Goal: Task Accomplishment & Management: Complete application form

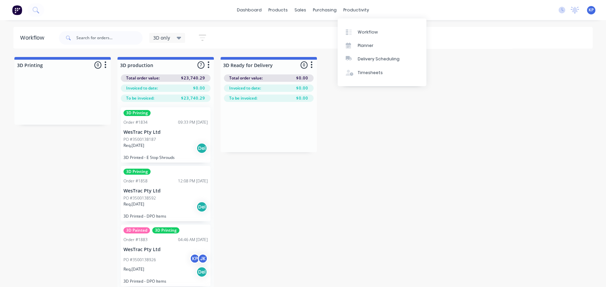
drag, startPoint x: 355, startPoint y: 11, endPoint x: 356, endPoint y: 21, distance: 9.4
click at [356, 11] on div "productivity" at bounding box center [356, 10] width 32 height 10
click at [362, 73] on div "Timesheets" at bounding box center [370, 73] width 25 height 6
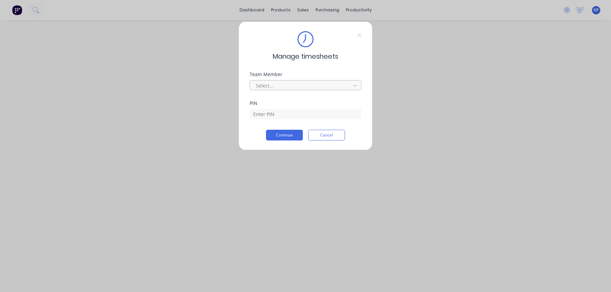
click at [298, 85] on div at bounding box center [302, 85] width 92 height 8
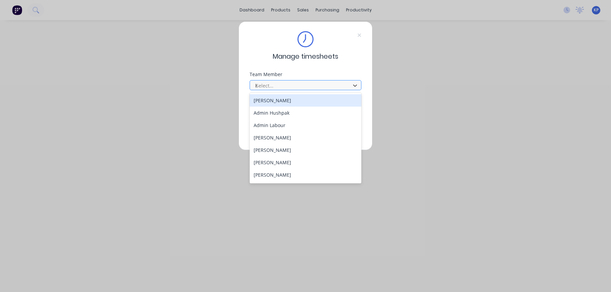
type input "kal"
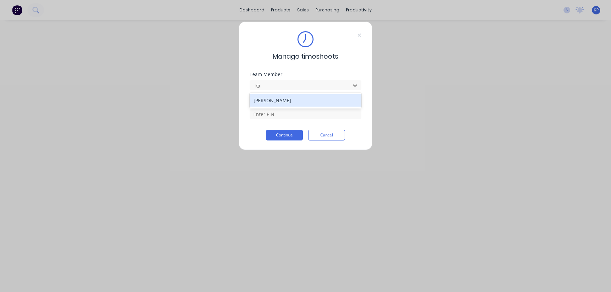
click at [297, 101] on div "[PERSON_NAME]" at bounding box center [306, 100] width 112 height 12
click at [293, 113] on input at bounding box center [306, 114] width 112 height 10
type input "8990"
click at [283, 138] on button "Continue" at bounding box center [284, 135] width 37 height 11
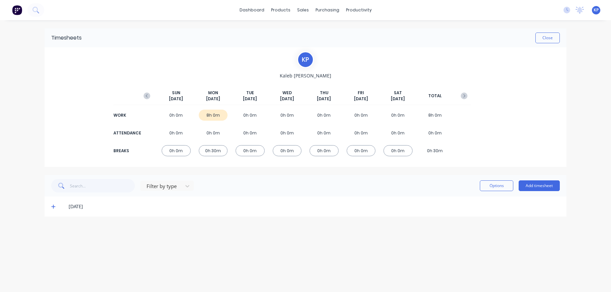
click at [51, 205] on div "[DATE]" at bounding box center [306, 206] width 522 height 20
click at [51, 206] on icon at bounding box center [53, 206] width 4 height 5
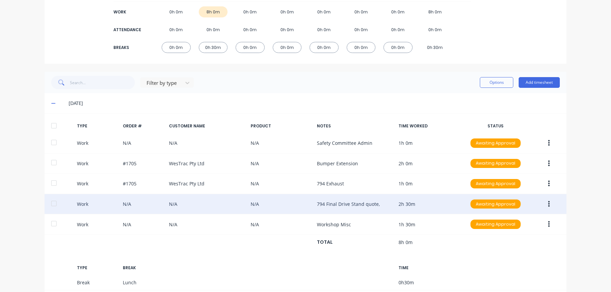
scroll to position [33, 0]
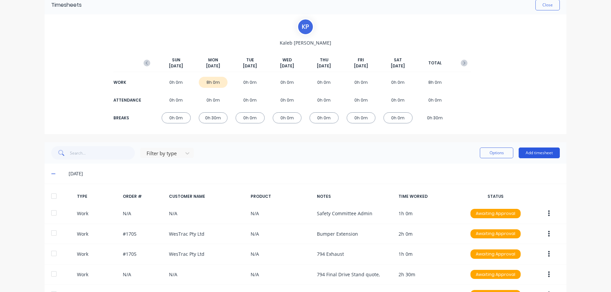
click at [532, 155] on button "Add timesheet" at bounding box center [539, 152] width 41 height 11
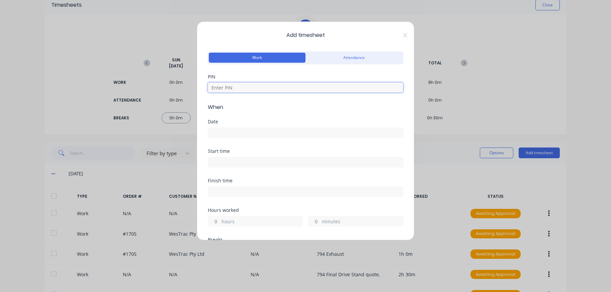
click at [248, 85] on input at bounding box center [306, 87] width 196 height 10
type input "8990"
click at [240, 132] on input at bounding box center [305, 133] width 195 height 10
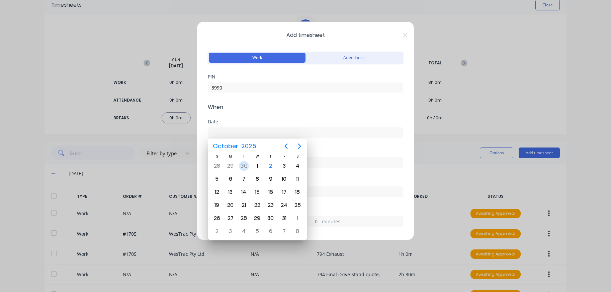
click at [243, 167] on div "30" at bounding box center [244, 166] width 10 height 10
type input "[DATE]"
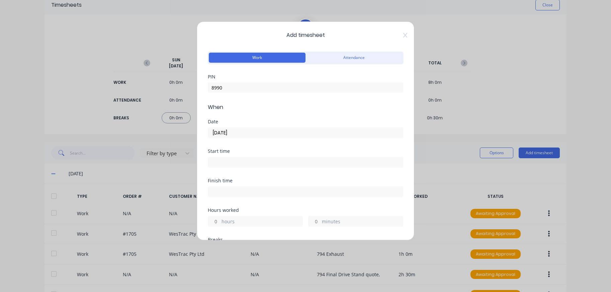
click at [240, 158] on input at bounding box center [305, 162] width 195 height 10
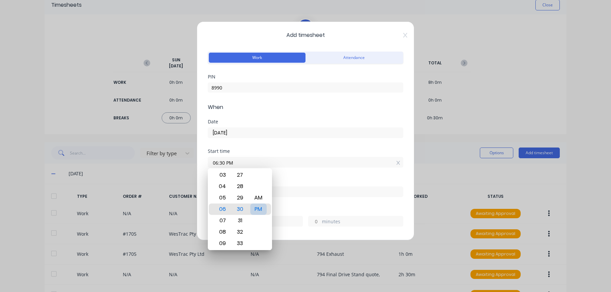
type input "06:30 AM"
click at [296, 185] on div at bounding box center [306, 191] width 196 height 12
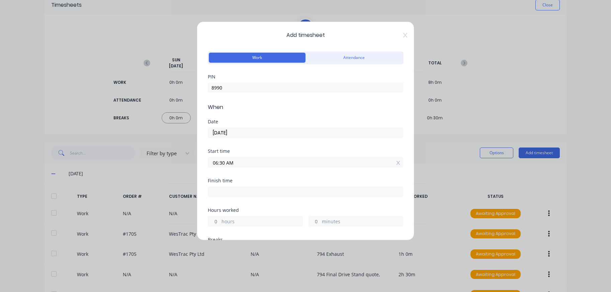
click at [248, 192] on input at bounding box center [305, 192] width 195 height 10
type input "12:12 PM"
type input "5"
type input "42"
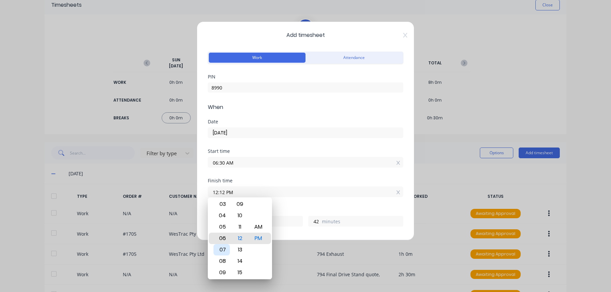
type input "06:12 PM"
type input "11"
type input "09:12 PM"
type input "14"
type input "09:05 PM"
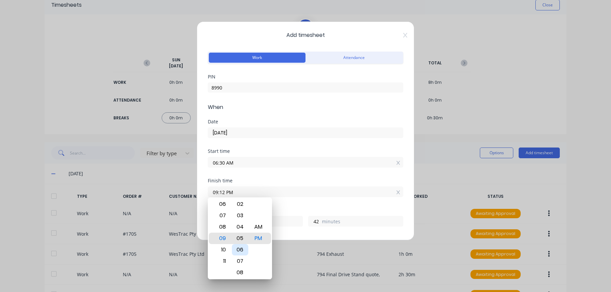
type input "35"
type input "09:00 PM"
type input "30"
type input "09:00 AM"
type input "2"
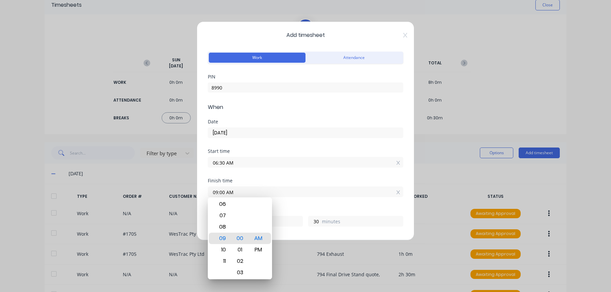
click at [296, 226] on div "Hours worked 2 hours 30 minutes" at bounding box center [306, 222] width 196 height 29
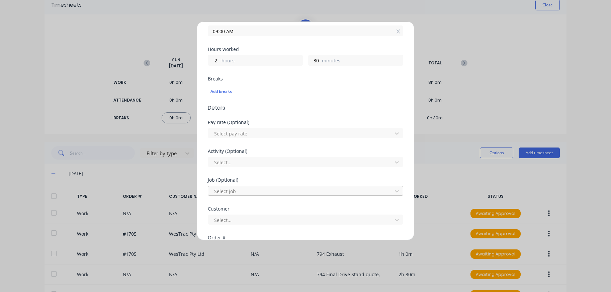
scroll to position [167, 0]
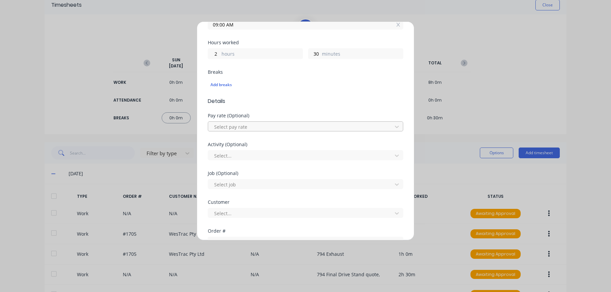
click at [246, 125] on div at bounding box center [301, 127] width 175 height 8
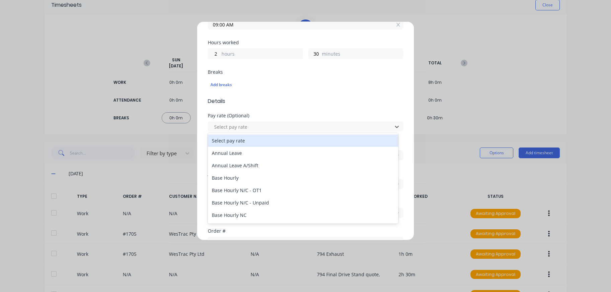
click at [434, 56] on div "Add timesheet Work Attendance PIN 8990 When Date [DATE] Start time 06:30 AM Fin…" at bounding box center [305, 146] width 611 height 292
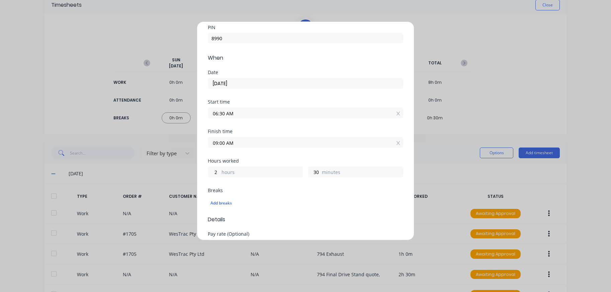
scroll to position [0, 0]
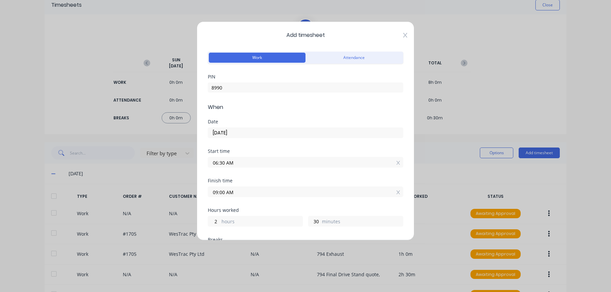
click at [404, 35] on icon at bounding box center [406, 34] width 4 height 5
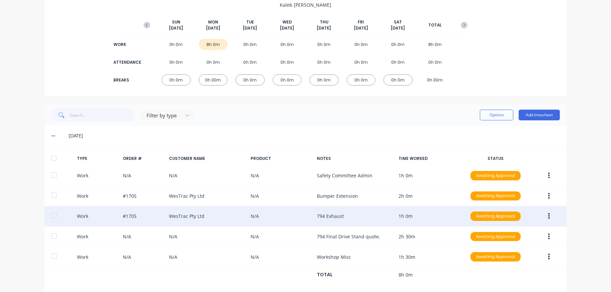
scroll to position [100, 0]
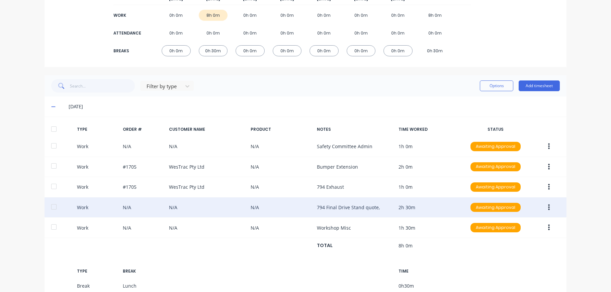
click at [549, 205] on button "button" at bounding box center [550, 207] width 16 height 12
click at [520, 204] on div "Duplicate" at bounding box center [526, 209] width 52 height 10
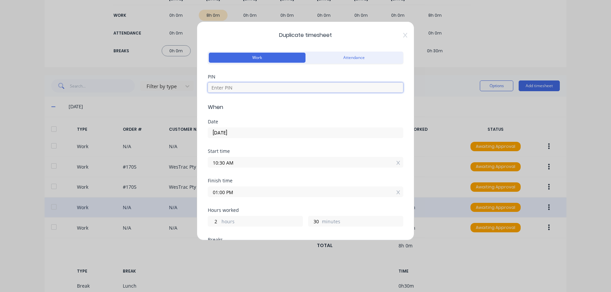
click at [255, 86] on input at bounding box center [306, 87] width 196 height 10
type input "8990"
click at [245, 132] on input "[DATE]" at bounding box center [305, 133] width 195 height 10
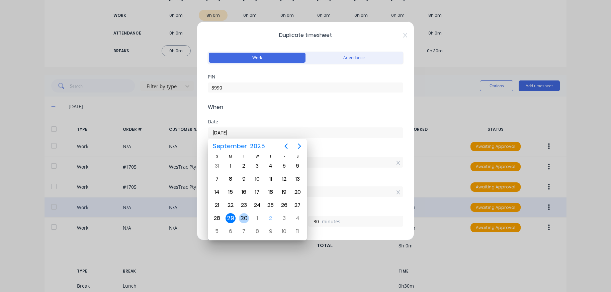
click at [244, 217] on div "30" at bounding box center [244, 218] width 10 height 10
type input "[DATE]"
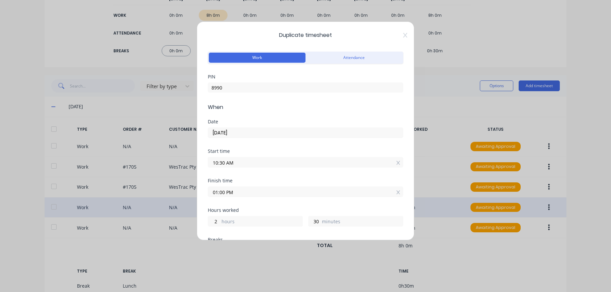
click at [243, 160] on input "10:30 AM" at bounding box center [305, 162] width 195 height 10
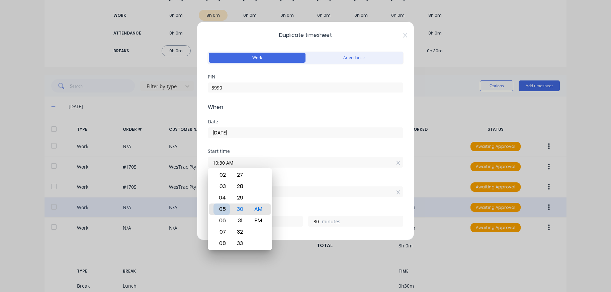
type input "05:30 AM"
type input "7"
type input "06:30 AM"
type input "6"
click at [292, 205] on div "Finish time 01:00 PM" at bounding box center [306, 192] width 196 height 29
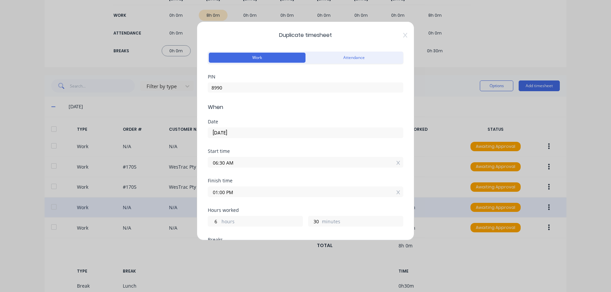
click at [252, 191] on input "01:00 PM" at bounding box center [305, 192] width 195 height 10
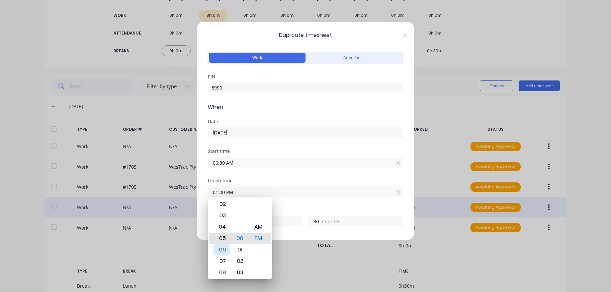
type input "05:00 PM"
type input "10"
type input "09:00 PM"
type input "14"
type input "09:02 PM"
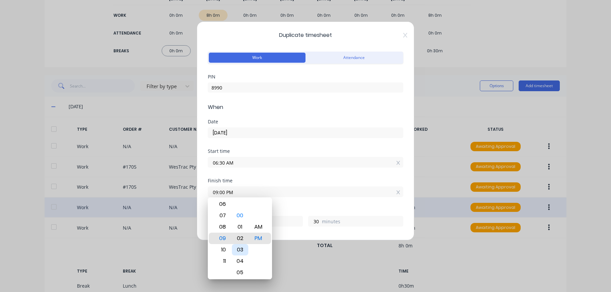
type input "32"
type input "09:00 PM"
type input "30"
type input "09:00 AM"
type input "2"
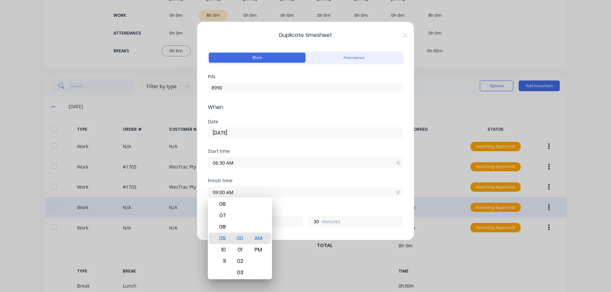
click at [309, 208] on div "Hours worked" at bounding box center [306, 210] width 196 height 5
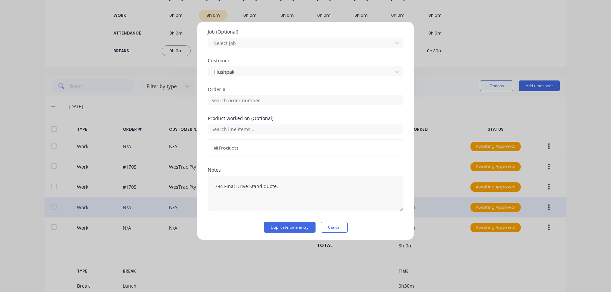
scroll to position [309, 0]
click at [292, 224] on button "Duplicate time entry" at bounding box center [290, 226] width 52 height 11
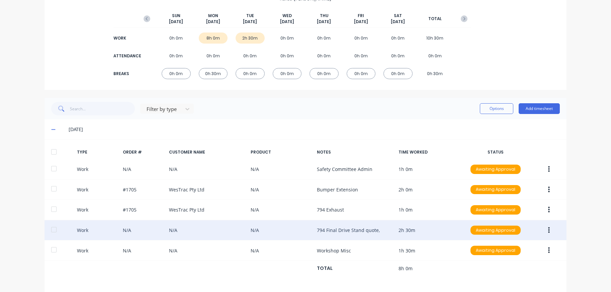
scroll to position [66, 0]
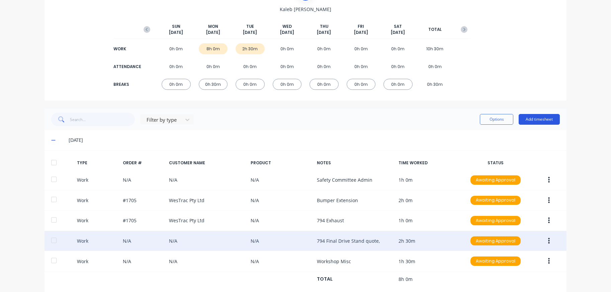
click at [541, 119] on button "Add timesheet" at bounding box center [539, 119] width 41 height 11
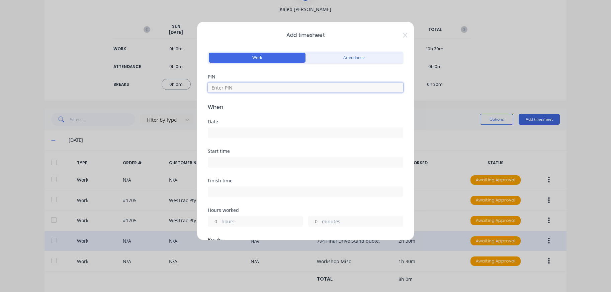
drag, startPoint x: 243, startPoint y: 88, endPoint x: 242, endPoint y: 91, distance: 3.5
click at [242, 88] on input at bounding box center [306, 87] width 196 height 10
type input "8990"
click at [232, 131] on input at bounding box center [305, 133] width 195 height 10
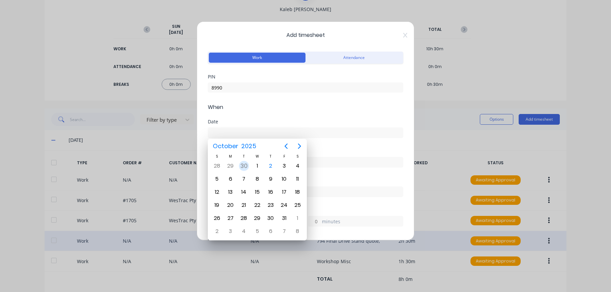
click at [244, 166] on div "30" at bounding box center [244, 166] width 10 height 10
type input "[DATE]"
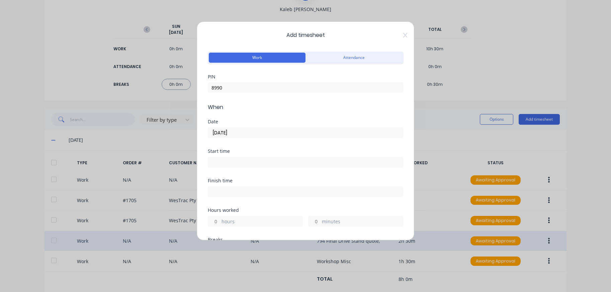
click at [233, 162] on input at bounding box center [305, 162] width 195 height 10
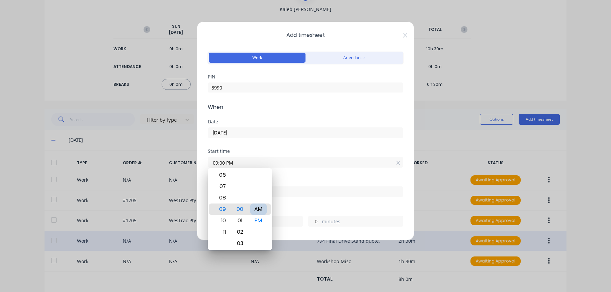
type input "09:00 AM"
click at [301, 203] on div "Finish time" at bounding box center [306, 192] width 196 height 29
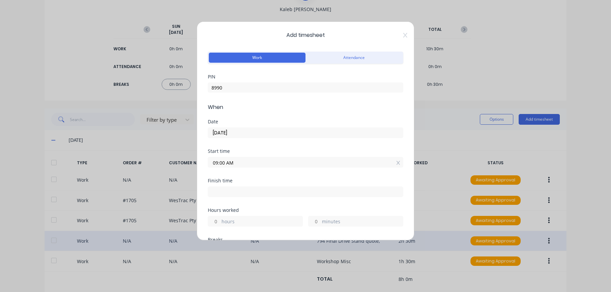
click at [254, 191] on input at bounding box center [305, 192] width 195 height 10
type input "12:13 PM"
type input "3"
type input "13"
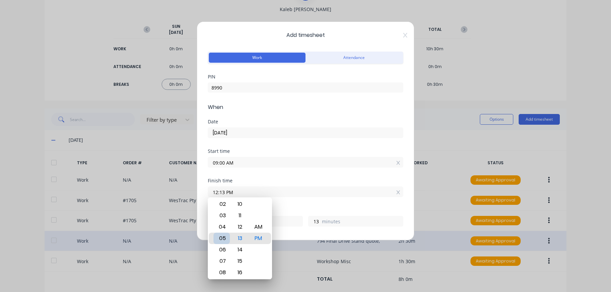
type input "05:13 PM"
type input "8"
type input "11:13 PM"
type input "14"
type input "11:08 PM"
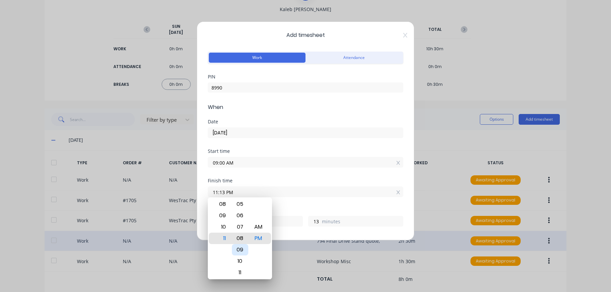
type input "8"
type input "11:02 PM"
type input "2"
type input "11:00 PM"
type input "0"
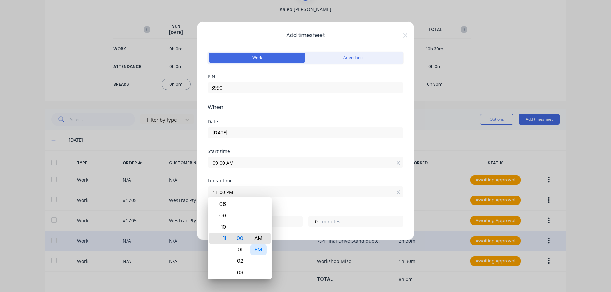
type input "11:00 AM"
type input "2"
click at [305, 227] on div "Hours worked 2 hours 0 minutes" at bounding box center [306, 222] width 196 height 29
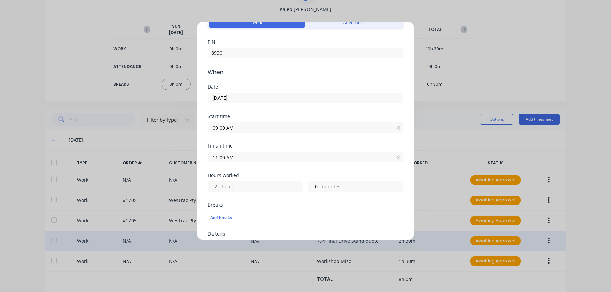
scroll to position [167, 0]
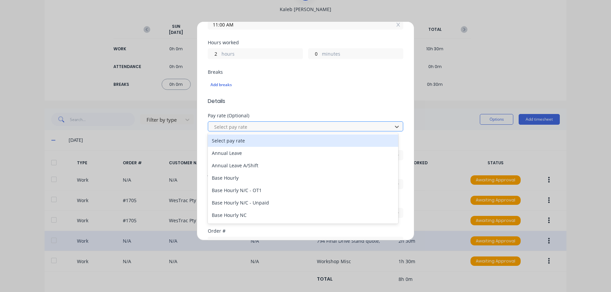
click at [243, 130] on div "Select pay rate" at bounding box center [301, 127] width 179 height 10
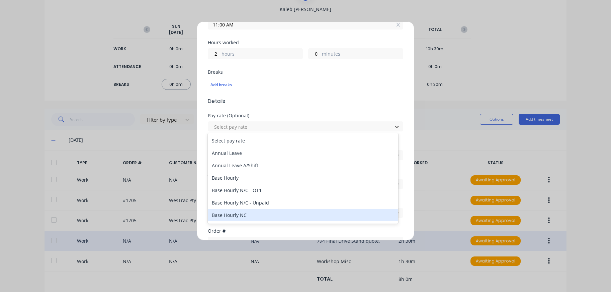
click at [243, 216] on div "Base Hourly NC" at bounding box center [303, 215] width 191 height 12
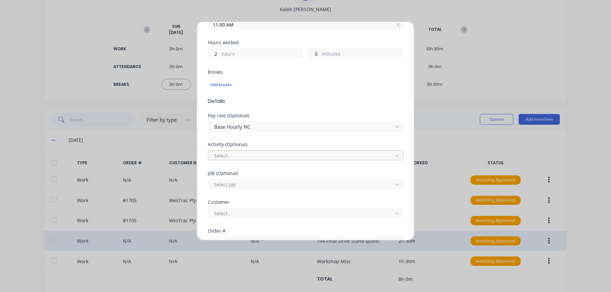
click at [239, 152] on div at bounding box center [301, 155] width 175 height 8
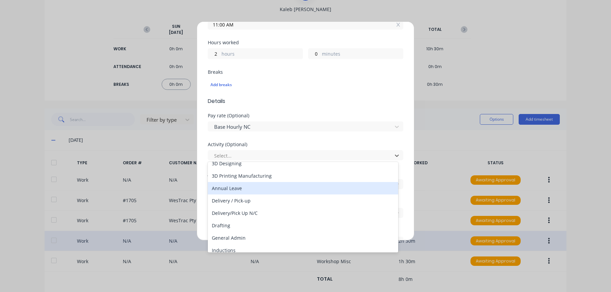
scroll to position [33, 0]
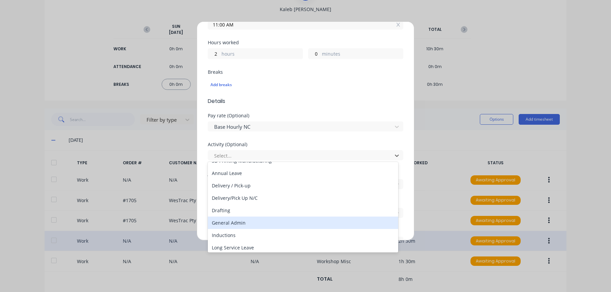
click at [246, 223] on div "General Admin" at bounding box center [303, 222] width 191 height 12
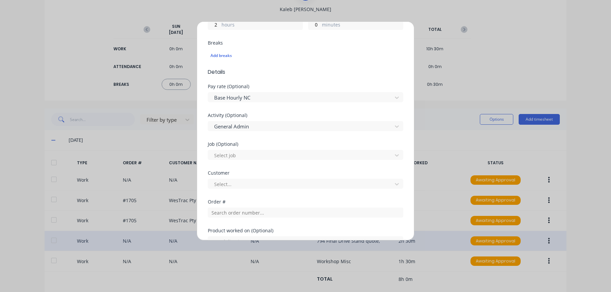
scroll to position [234, 0]
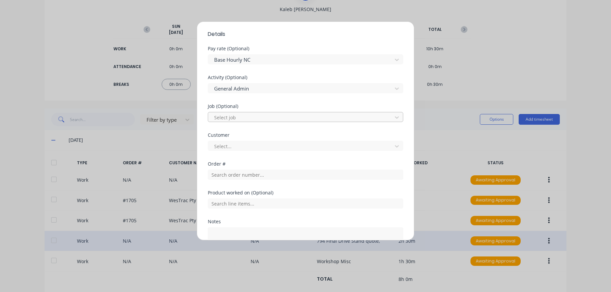
click at [257, 114] on div at bounding box center [301, 117] width 175 height 8
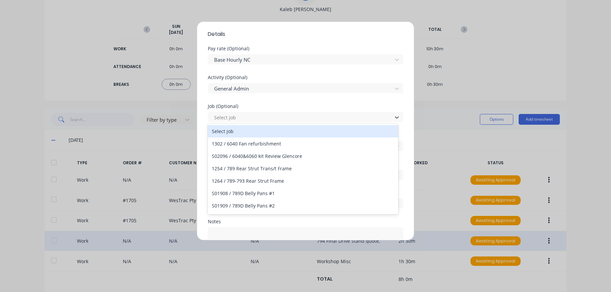
click at [250, 101] on div "Activity (Optional) General Admin" at bounding box center [306, 89] width 196 height 29
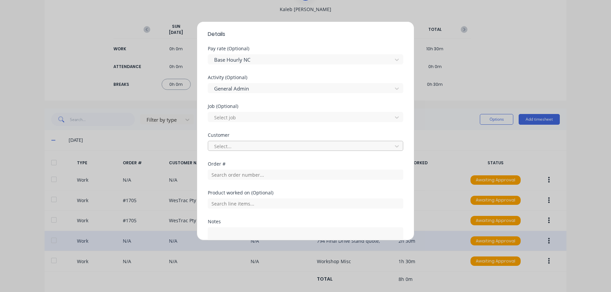
click at [248, 145] on div at bounding box center [301, 146] width 175 height 8
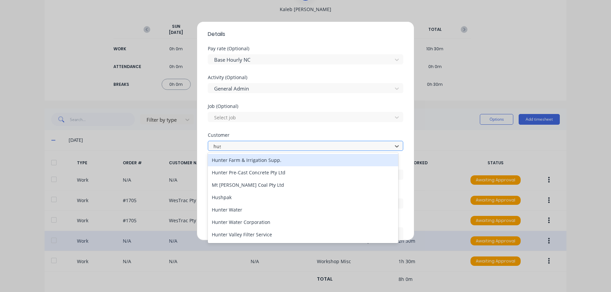
type input "hush"
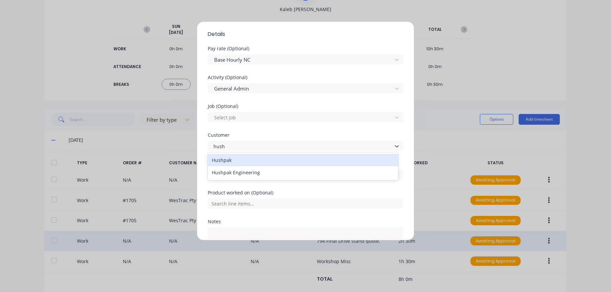
click at [244, 159] on div "Hushpak" at bounding box center [303, 160] width 191 height 12
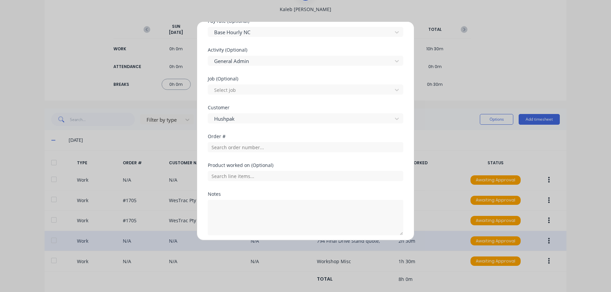
scroll to position [287, 0]
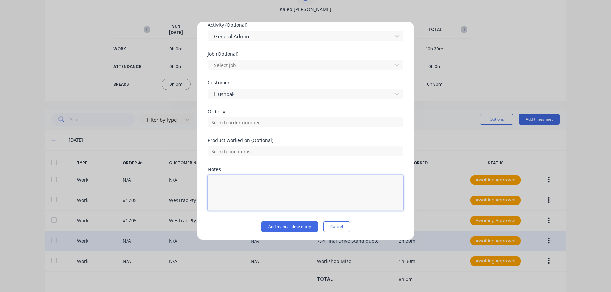
click at [255, 183] on textarea at bounding box center [306, 192] width 196 height 35
type textarea "Safety Committee Meeting & Admin"
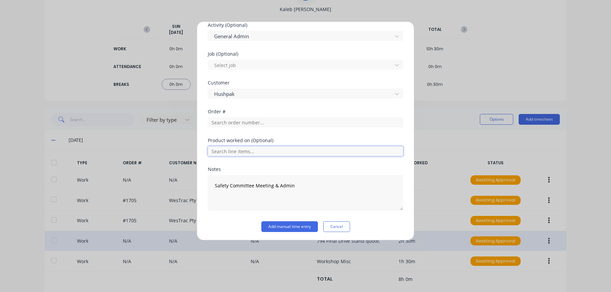
click at [265, 146] on input "text" at bounding box center [306, 151] width 196 height 10
click at [266, 122] on input "text" at bounding box center [306, 122] width 196 height 10
click at [280, 110] on div "Order #" at bounding box center [306, 111] width 196 height 5
click at [289, 225] on button "Add manual time entry" at bounding box center [290, 226] width 57 height 11
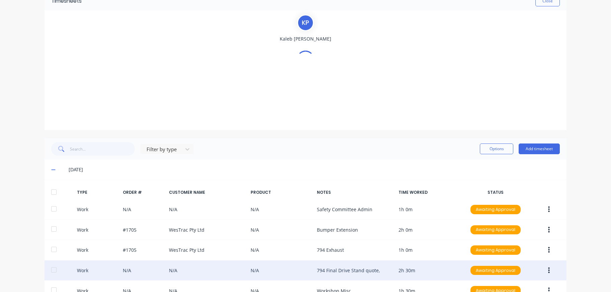
scroll to position [0, 0]
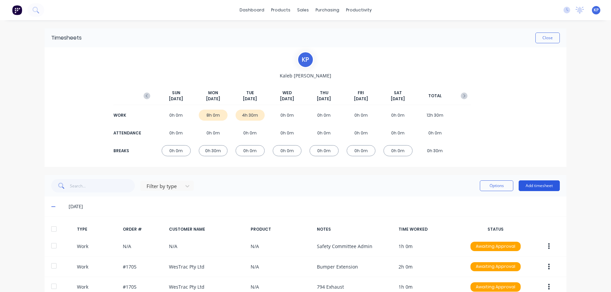
click at [539, 188] on button "Add timesheet" at bounding box center [539, 185] width 41 height 11
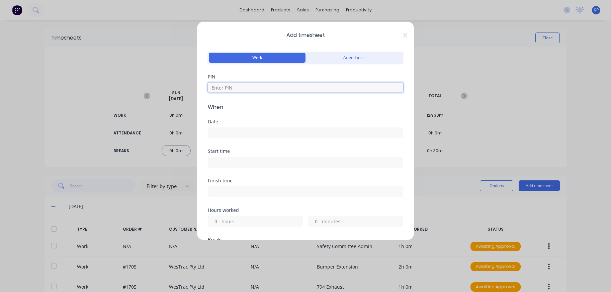
click at [269, 90] on input at bounding box center [306, 87] width 196 height 10
type input "8990"
click at [265, 136] on input at bounding box center [305, 133] width 195 height 10
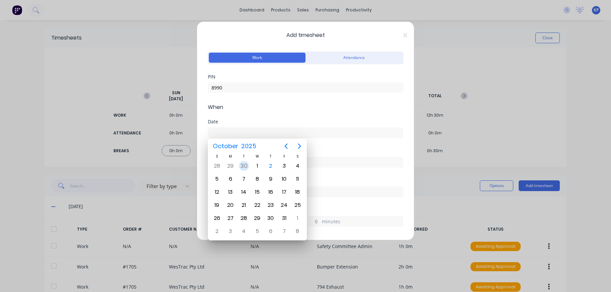
click at [244, 167] on div "30" at bounding box center [244, 166] width 10 height 10
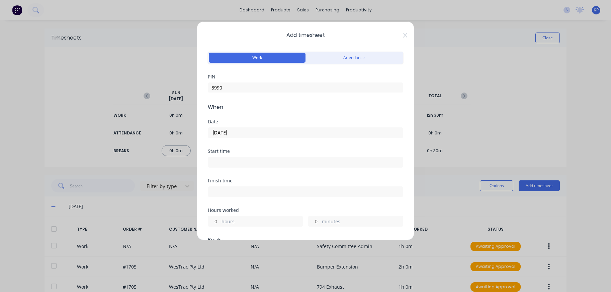
type input "[DATE]"
drag, startPoint x: 237, startPoint y: 160, endPoint x: 238, endPoint y: 168, distance: 8.5
click at [237, 160] on input at bounding box center [305, 162] width 195 height 10
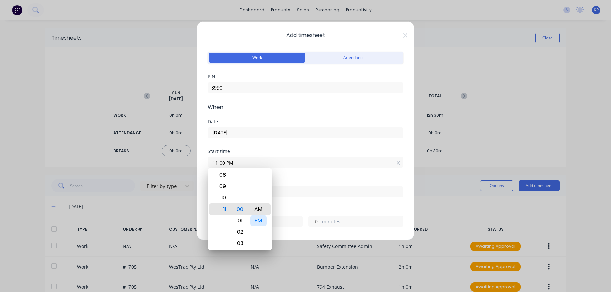
type input "11:00 AM"
click at [294, 204] on div "Finish time" at bounding box center [306, 192] width 196 height 29
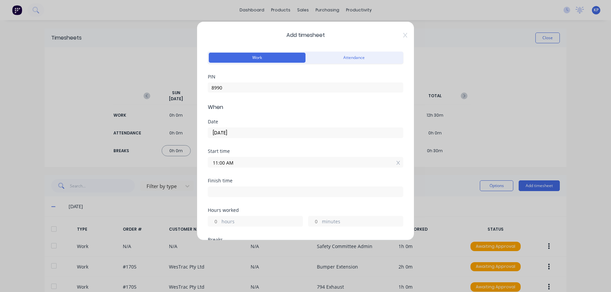
click at [262, 189] on input at bounding box center [305, 192] width 195 height 10
type input "12:16 PM"
type input "1"
type input "16"
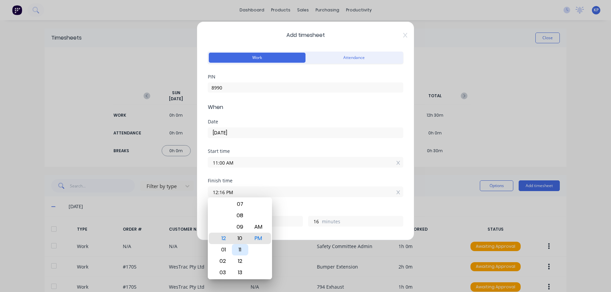
type input "12:10 PM"
type input "10"
type input "12:05 PM"
type input "5"
type input "12:00 PM"
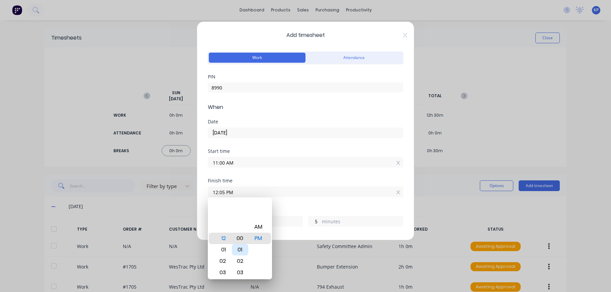
type input "0"
type input "12:00 AM"
type input "13"
type input "12:00 PM"
type input "1"
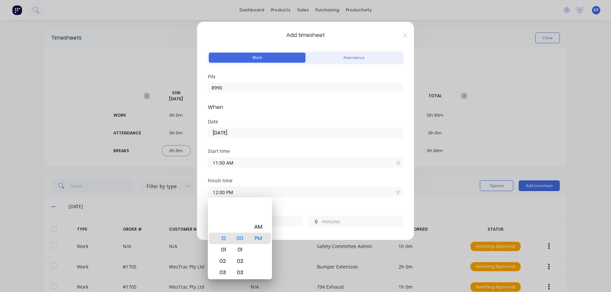
click at [296, 232] on div "Hours worked 1 hours 0 minutes" at bounding box center [306, 222] width 196 height 29
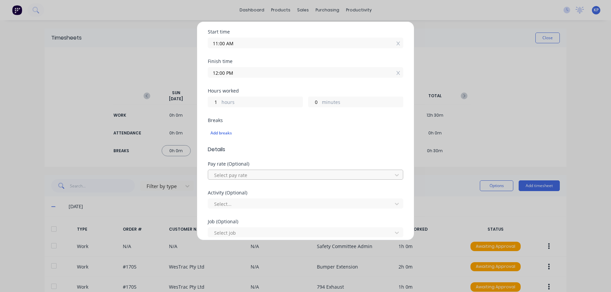
scroll to position [134, 0]
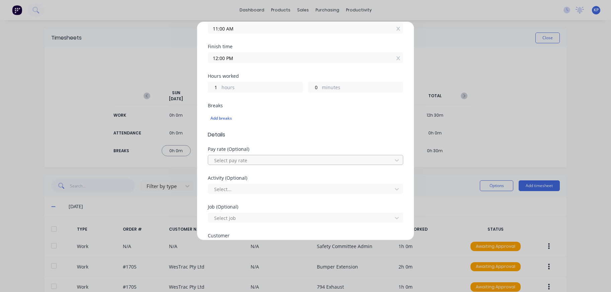
click at [257, 156] on div at bounding box center [301, 160] width 175 height 8
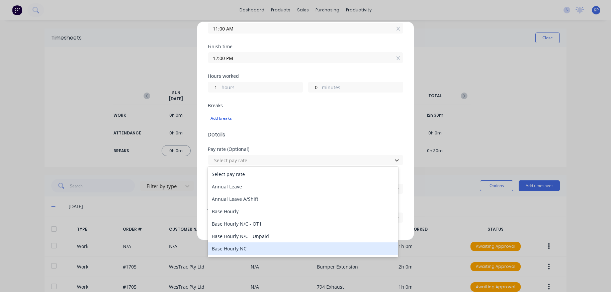
click at [254, 249] on div "Base Hourly NC" at bounding box center [303, 248] width 191 height 12
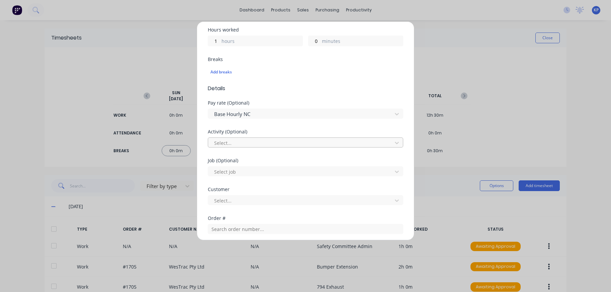
scroll to position [201, 0]
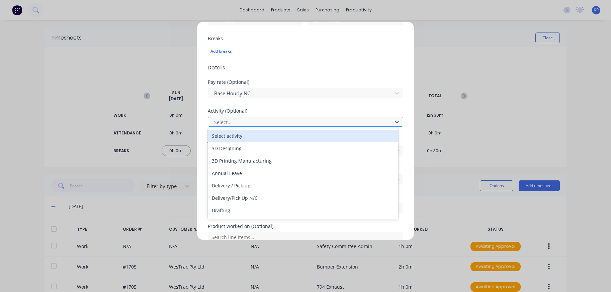
click at [257, 118] on div at bounding box center [301, 122] width 175 height 8
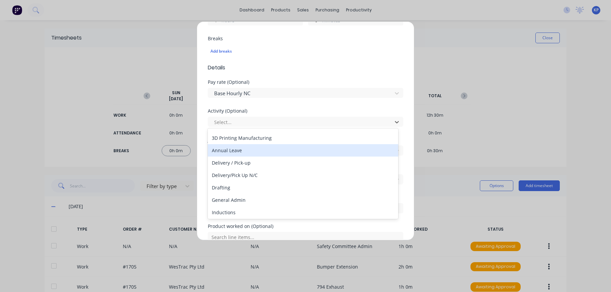
scroll to position [33, 0]
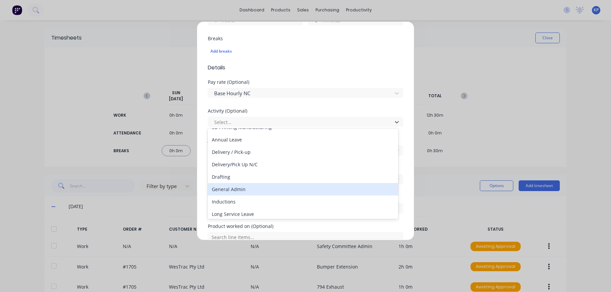
click at [256, 188] on div "General Admin" at bounding box center [303, 189] width 191 height 12
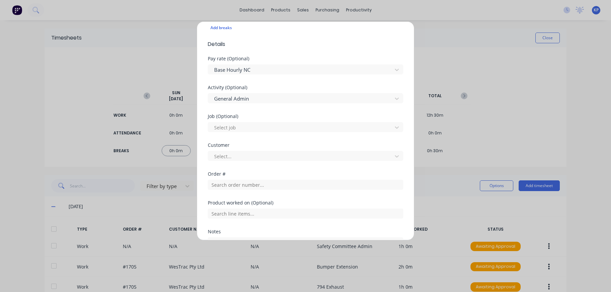
scroll to position [234, 0]
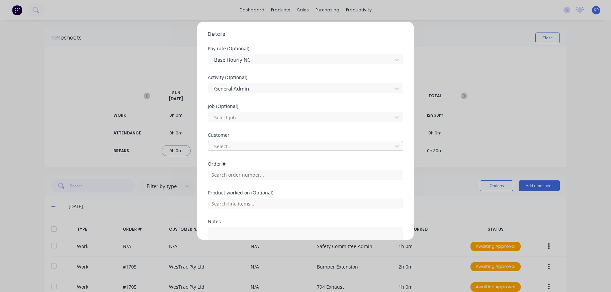
click at [253, 141] on div "Select..." at bounding box center [301, 146] width 179 height 10
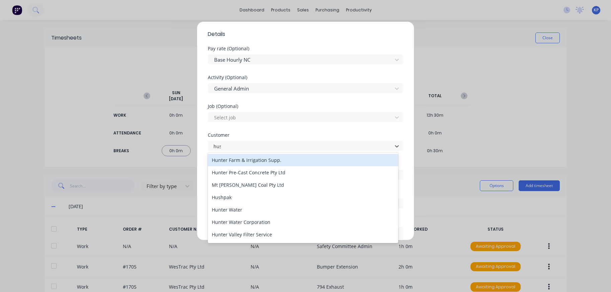
type input "hush"
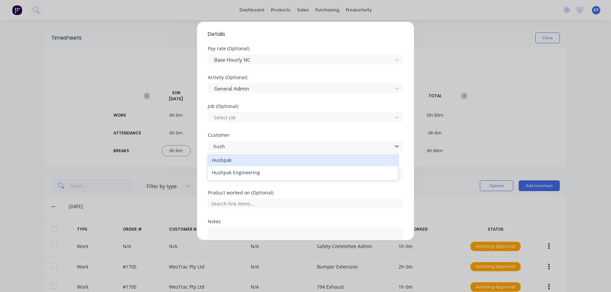
click at [253, 156] on div "Hushpak" at bounding box center [303, 160] width 191 height 12
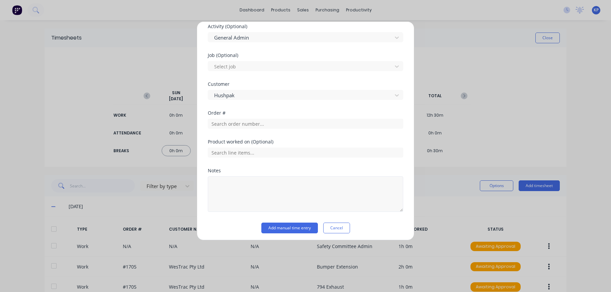
scroll to position [287, 0]
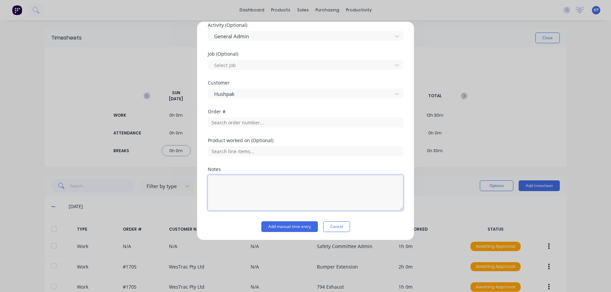
click at [244, 191] on textarea at bounding box center [306, 192] width 196 height 35
type textarea "Workshop Misc"
click at [281, 224] on button "Add manual time entry" at bounding box center [290, 226] width 57 height 11
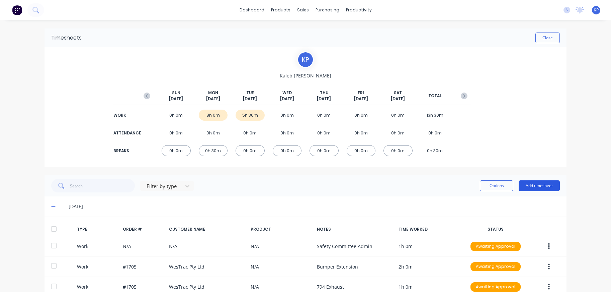
click at [536, 189] on button "Add timesheet" at bounding box center [539, 185] width 41 height 11
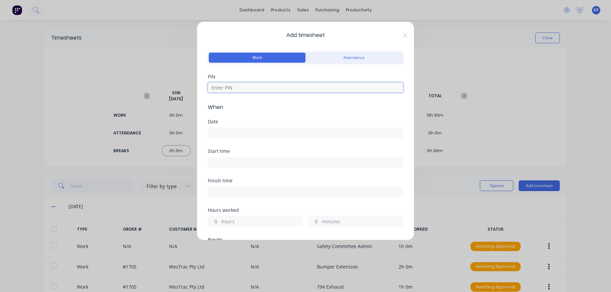
click at [245, 87] on input at bounding box center [306, 87] width 196 height 10
type input "8990"
click at [247, 130] on input at bounding box center [305, 133] width 195 height 10
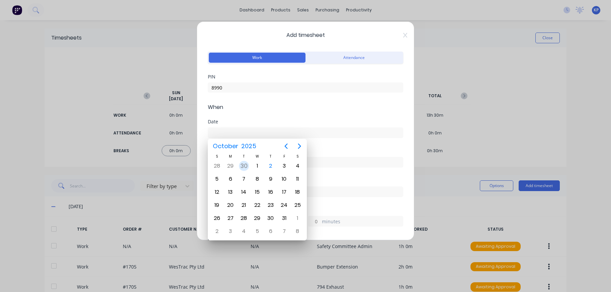
click at [242, 168] on div "30" at bounding box center [244, 166] width 10 height 10
type input "[DATE]"
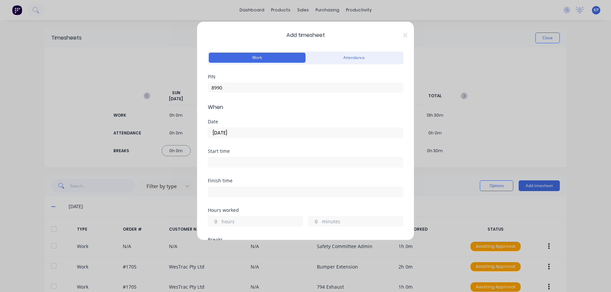
click at [243, 161] on input at bounding box center [305, 162] width 195 height 10
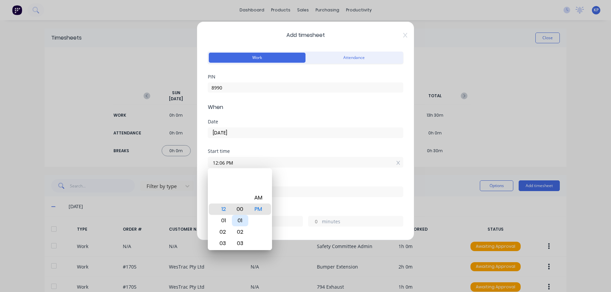
type input "12:00 PM"
click at [308, 201] on div "Finish time" at bounding box center [306, 192] width 196 height 29
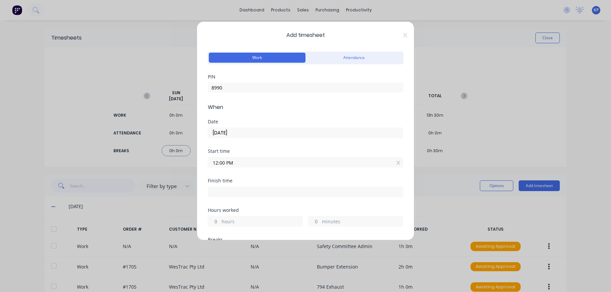
click at [264, 192] on input at bounding box center [305, 192] width 195 height 10
type input "12:17 PM"
type input "0"
type input "17"
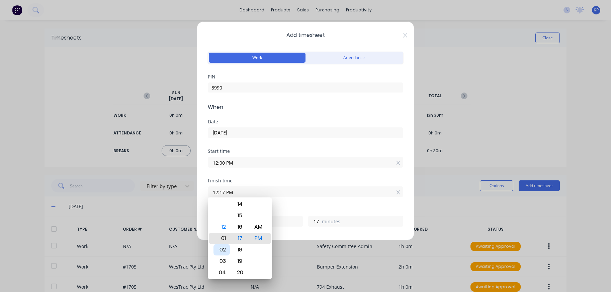
type input "01:17 PM"
type input "1"
type input "01:23 PM"
type input "23"
type input "01:26 PM"
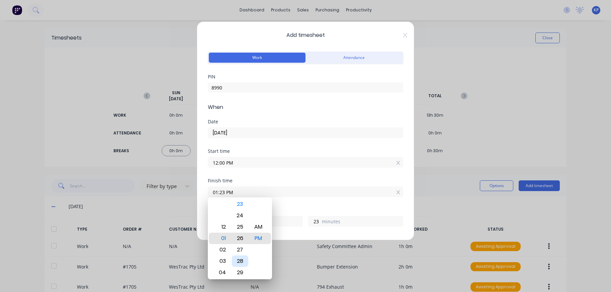
type input "26"
type input "01:27 PM"
type input "27"
type input "01:28 PM"
type input "28"
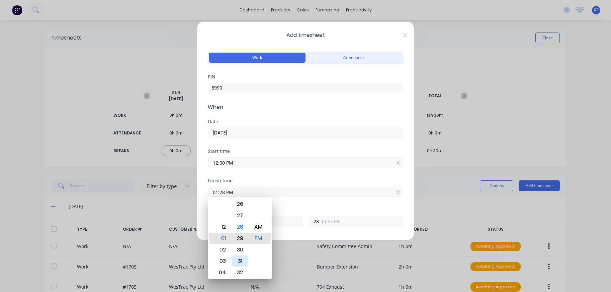
type input "01:29 PM"
type input "29"
type input "01:30 PM"
type input "30"
click at [295, 231] on div "Hours worked 1 hours 30 minutes" at bounding box center [306, 222] width 196 height 29
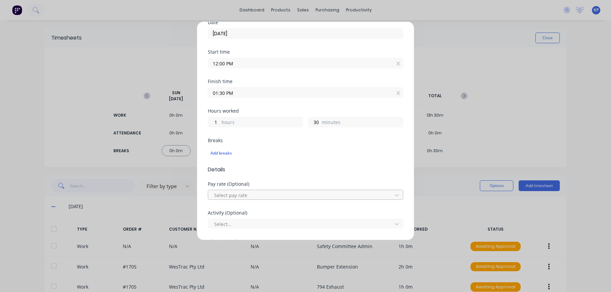
scroll to position [100, 0]
click at [223, 149] on div "Add breaks" at bounding box center [306, 151] width 190 height 9
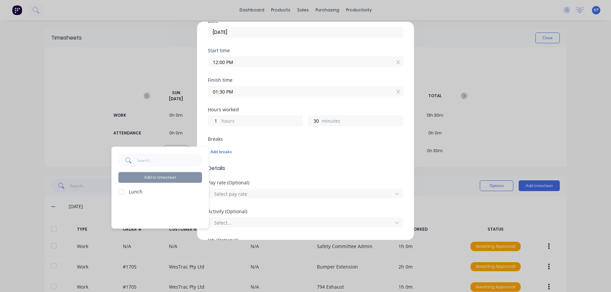
click at [119, 191] on div at bounding box center [121, 191] width 13 height 13
click at [143, 179] on button "Add to timesheet" at bounding box center [161, 177] width 84 height 11
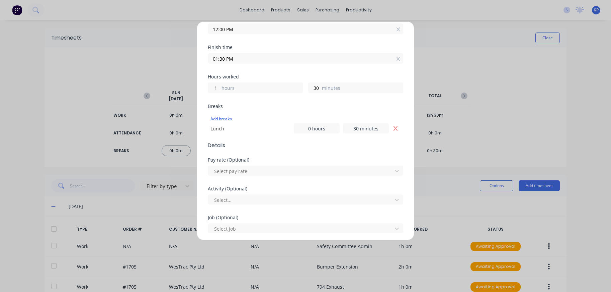
scroll to position [134, 0]
click at [250, 171] on div at bounding box center [301, 170] width 175 height 8
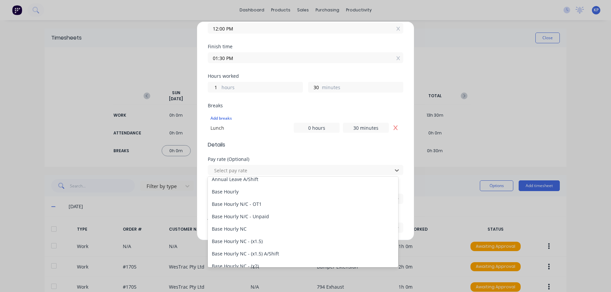
scroll to position [0, 0]
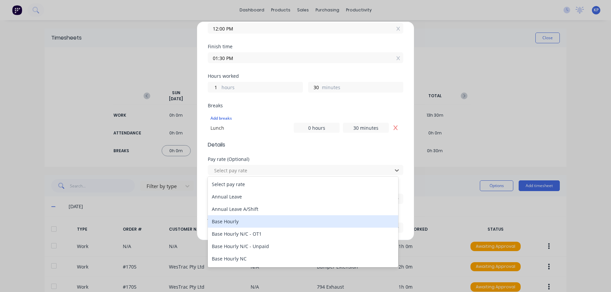
click at [274, 224] on div "Base Hourly" at bounding box center [303, 221] width 191 height 12
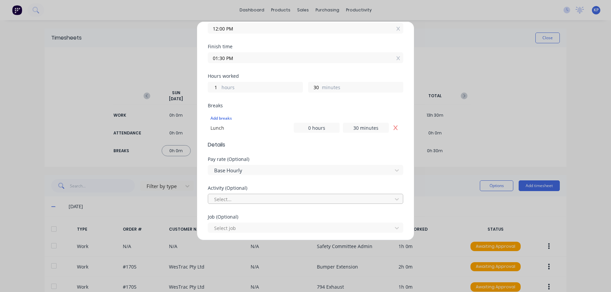
click at [259, 198] on div at bounding box center [301, 199] width 175 height 8
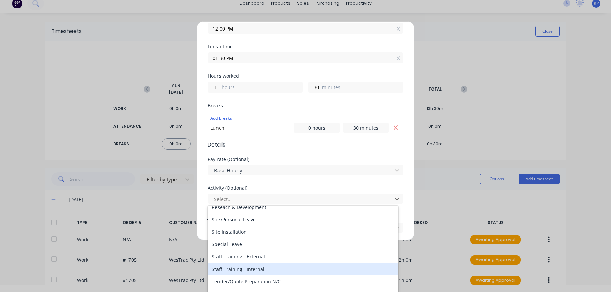
scroll to position [268, 0]
click at [274, 267] on div "Tender/Quote Preparation N/C" at bounding box center [303, 267] width 191 height 12
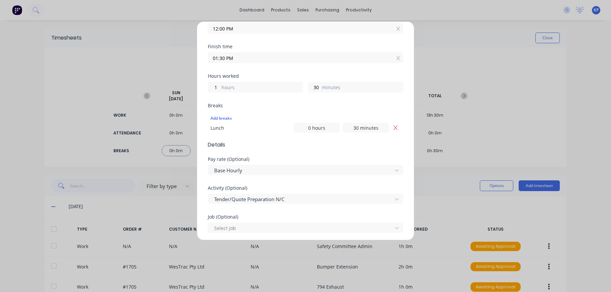
scroll to position [0, 0]
click at [262, 228] on div at bounding box center [301, 228] width 175 height 8
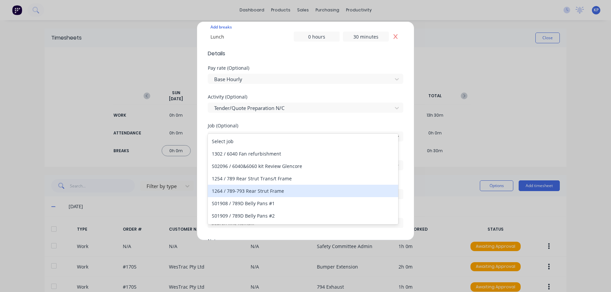
scroll to position [234, 0]
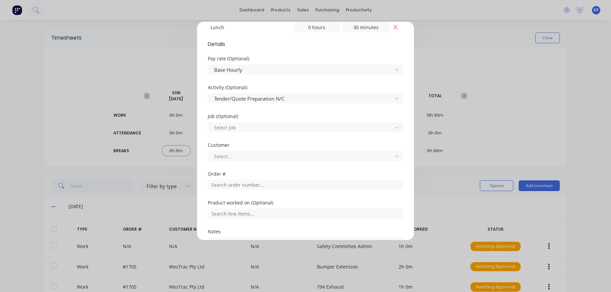
click at [295, 114] on div "Job (Optional)" at bounding box center [306, 116] width 196 height 5
click at [259, 152] on div at bounding box center [301, 156] width 175 height 8
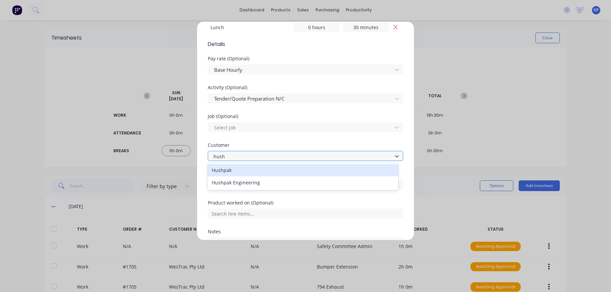
type input "hushp"
click at [267, 169] on div "Hushpak" at bounding box center [303, 170] width 191 height 12
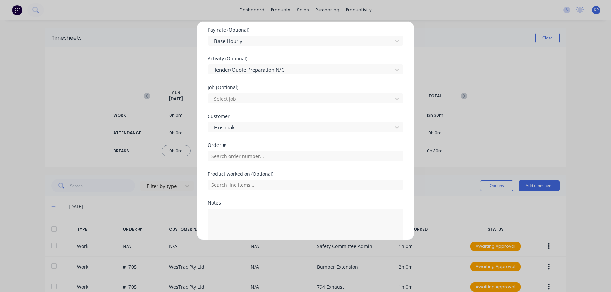
scroll to position [297, 0]
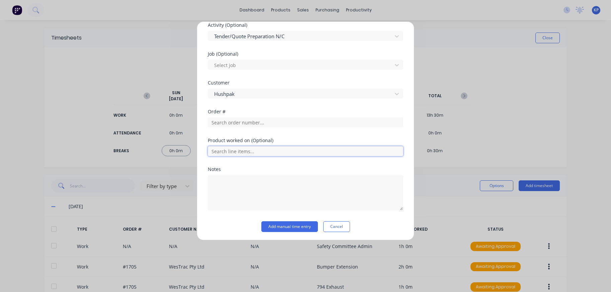
click at [253, 148] on input "text" at bounding box center [306, 151] width 196 height 10
click at [242, 203] on textarea at bounding box center [306, 192] width 196 height 35
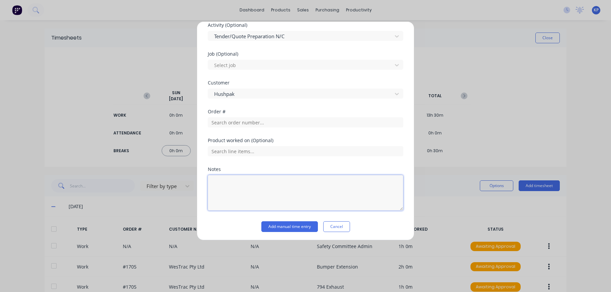
click at [234, 188] on textarea at bounding box center [306, 192] width 196 height 35
paste textarea "D11 Blade transport Frame Quote"
type textarea "D11 Blade transport Frame Quote"
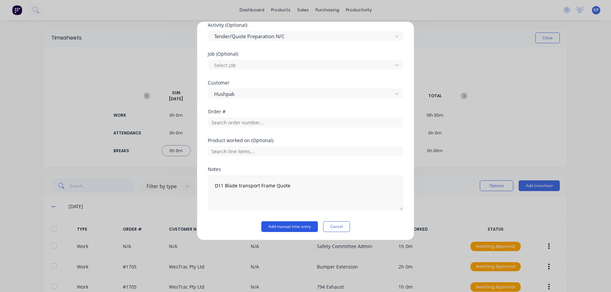
click at [287, 225] on button "Add manual time entry" at bounding box center [290, 226] width 57 height 11
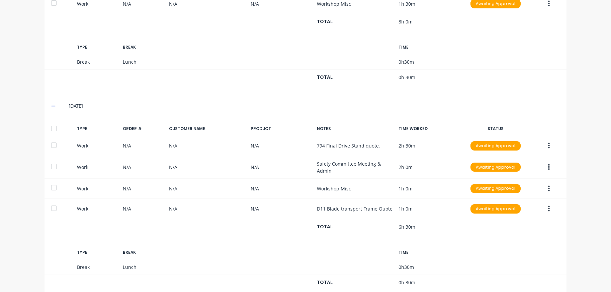
scroll to position [335, 0]
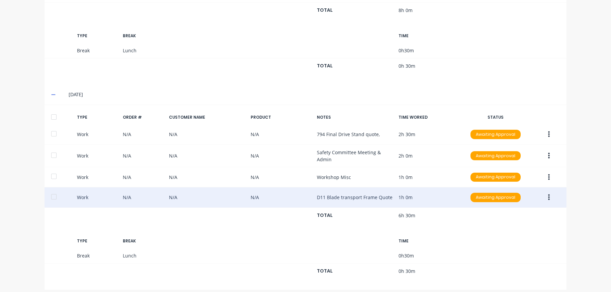
click at [546, 194] on button "button" at bounding box center [550, 197] width 16 height 12
click at [500, 181] on div "Edit" at bounding box center [526, 186] width 52 height 10
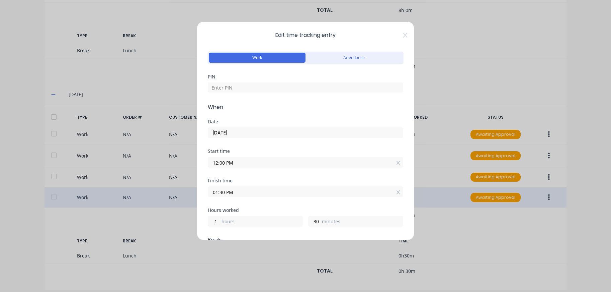
scroll to position [100, 0]
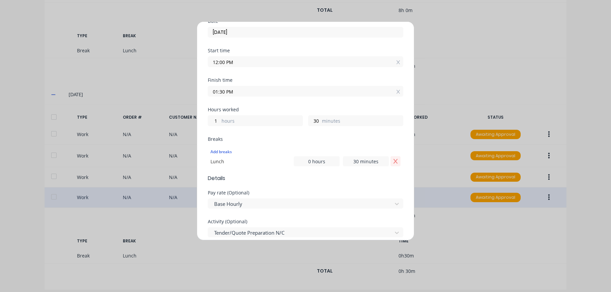
click at [393, 160] on icon "Remove Lunch" at bounding box center [395, 160] width 5 height 5
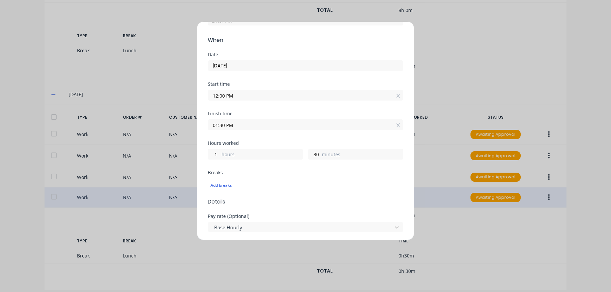
scroll to position [0, 0]
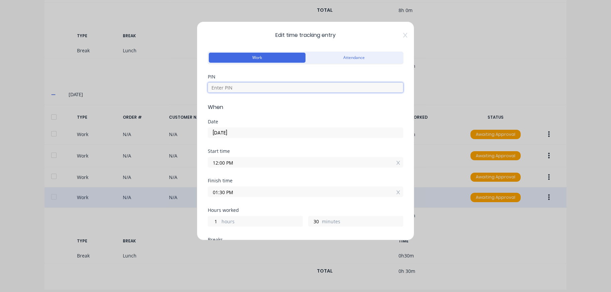
click at [243, 90] on input at bounding box center [306, 87] width 196 height 10
type input "8990"
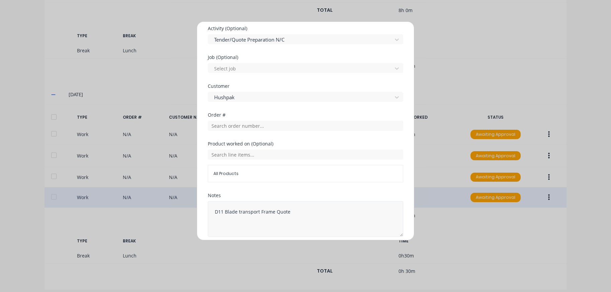
scroll to position [309, 0]
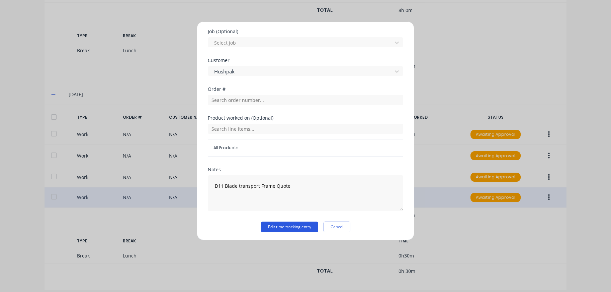
click at [287, 227] on button "Edit time tracking entry" at bounding box center [289, 226] width 57 height 11
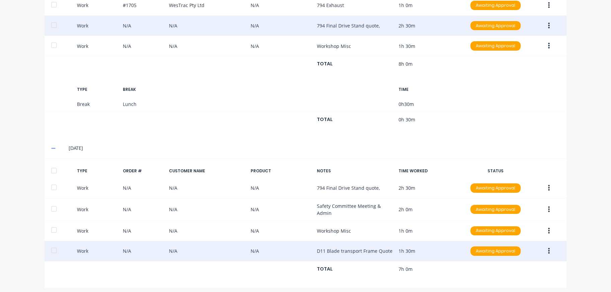
scroll to position [47, 0]
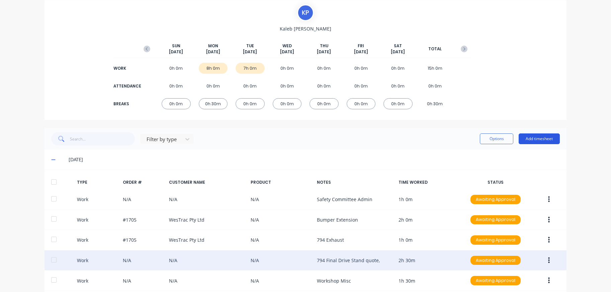
click at [545, 137] on button "Add timesheet" at bounding box center [539, 138] width 41 height 11
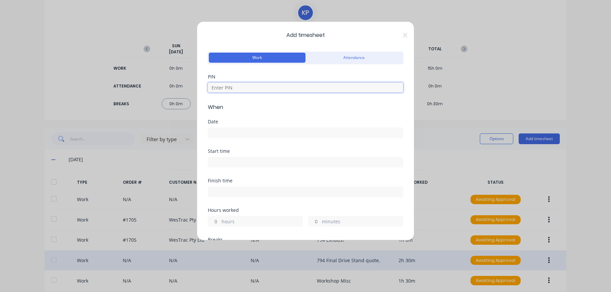
click at [259, 85] on input at bounding box center [306, 87] width 196 height 10
type input "8990"
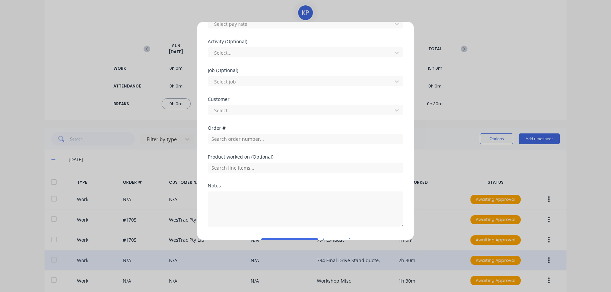
scroll to position [287, 0]
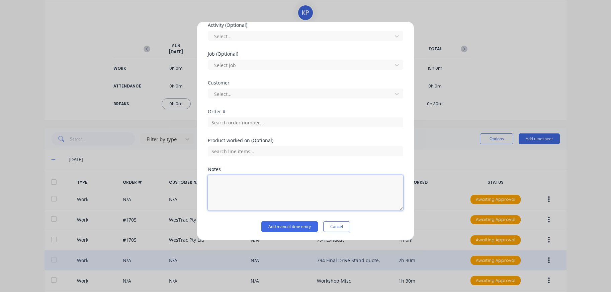
click at [253, 188] on textarea at bounding box center [306, 192] width 196 height 35
paste textarea "R&D Research - Low profile railway fence"
type textarea "R&D Research - Low profile railway fence"
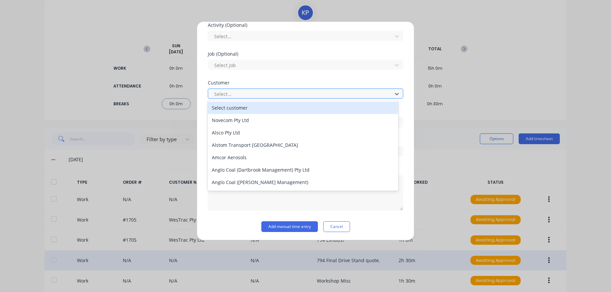
click at [237, 93] on div at bounding box center [301, 94] width 175 height 8
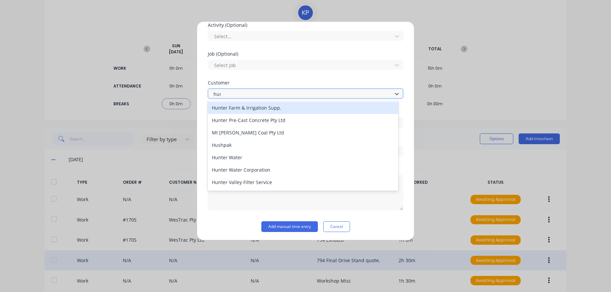
type input "hush"
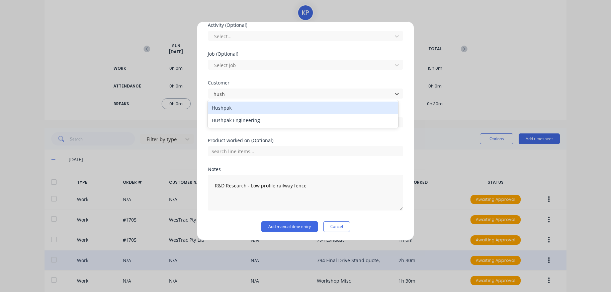
click at [237, 108] on div "Hushpak" at bounding box center [303, 107] width 191 height 12
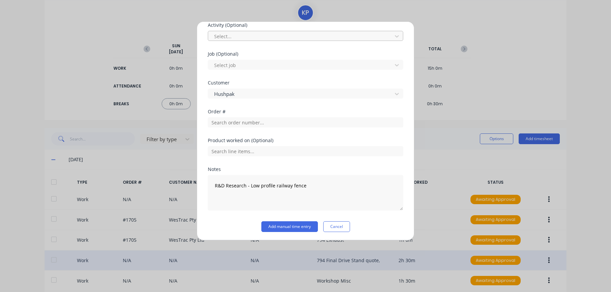
click at [237, 39] on div at bounding box center [301, 36] width 175 height 8
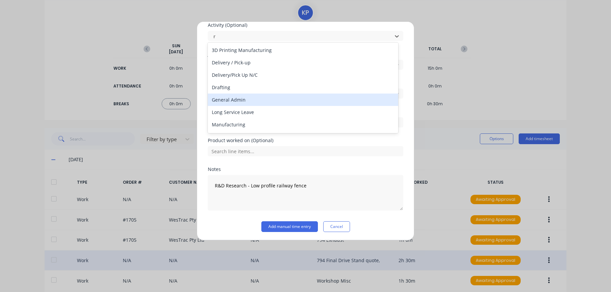
type input "re"
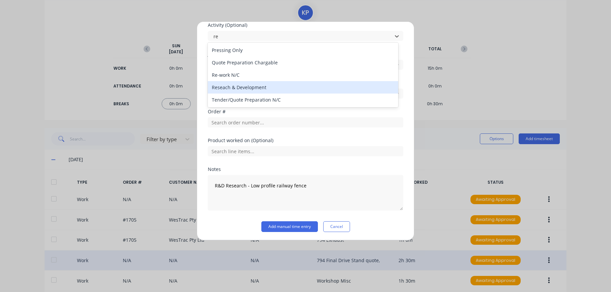
click at [248, 89] on div "Reseach & Development" at bounding box center [303, 87] width 191 height 12
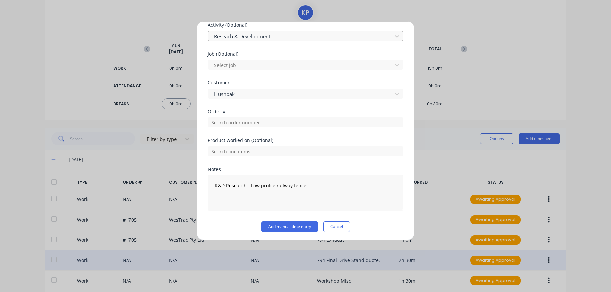
scroll to position [253, 0]
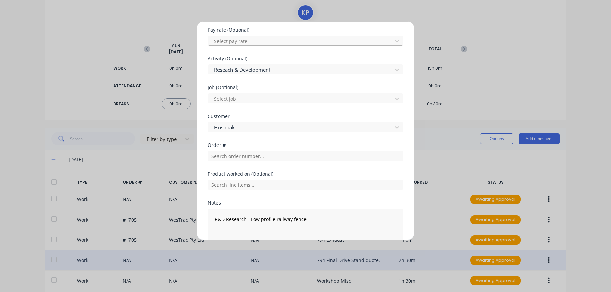
click at [243, 39] on div at bounding box center [301, 41] width 175 height 8
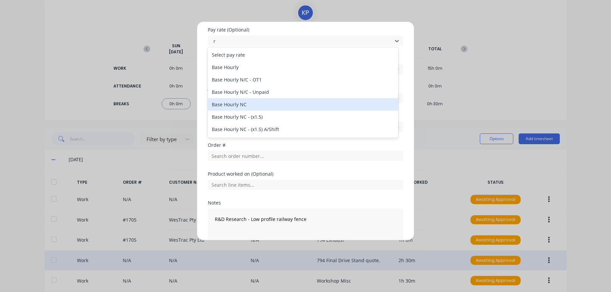
type input "r&"
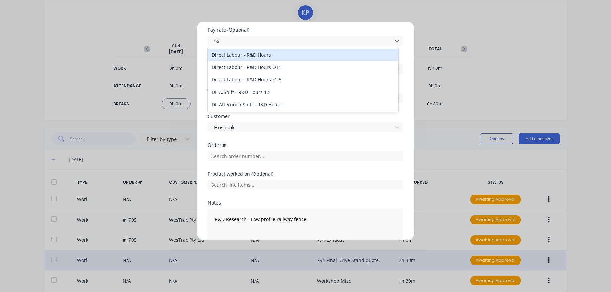
click at [251, 56] on div "Direct Labour - R&D Hours" at bounding box center [303, 55] width 191 height 12
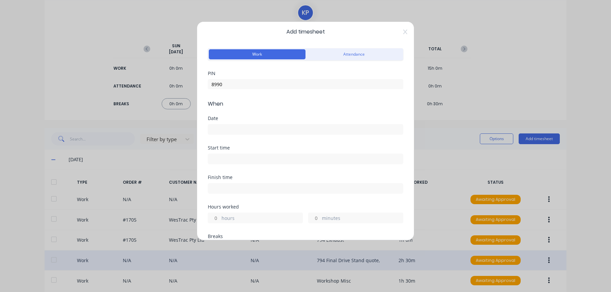
scroll to position [0, 0]
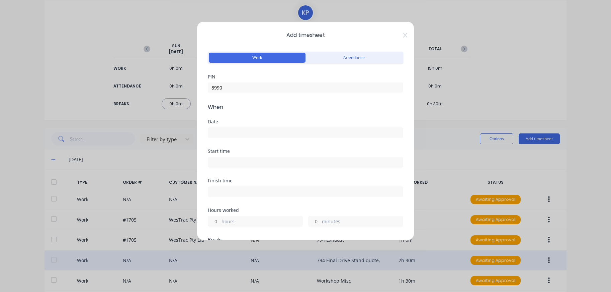
click at [241, 131] on input at bounding box center [305, 133] width 195 height 10
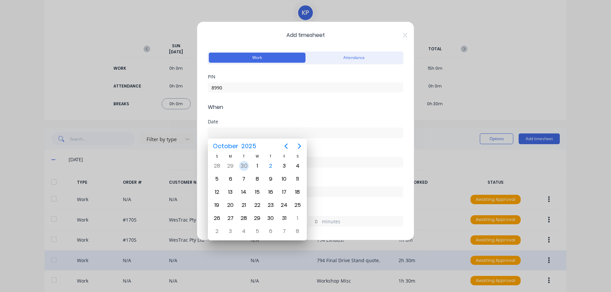
click at [244, 166] on div "30" at bounding box center [244, 166] width 10 height 10
type input "[DATE]"
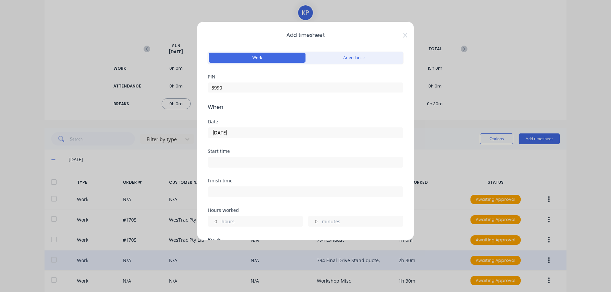
click at [241, 163] on input at bounding box center [305, 162] width 195 height 10
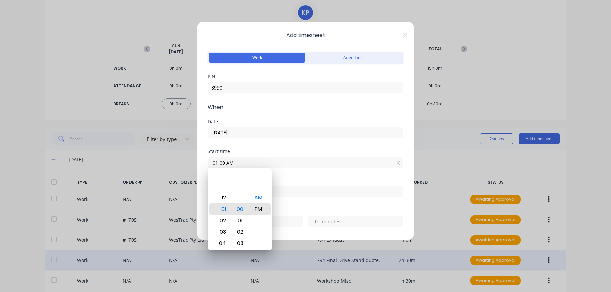
type input "01:00 PM"
click at [296, 202] on div "Finish time" at bounding box center [306, 192] width 196 height 29
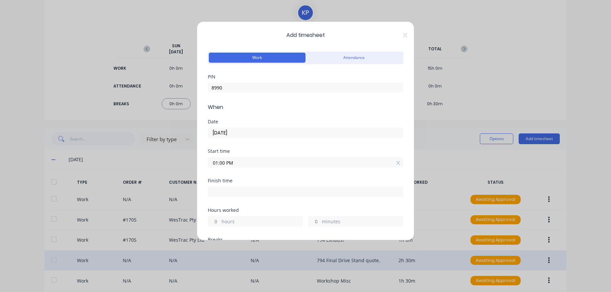
click at [258, 192] on input at bounding box center [305, 192] width 195 height 10
type input "12:21 PM"
type input "23"
type input "21"
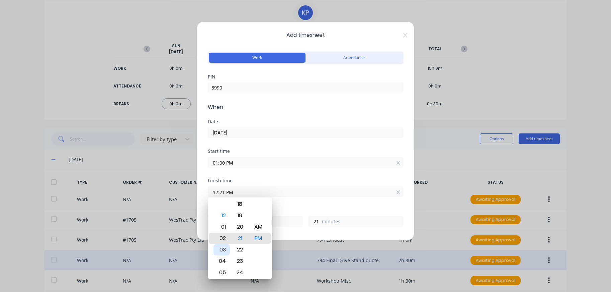
type input "02:21 PM"
type input "1"
type input "02:16 PM"
type input "16"
type input "02:10 PM"
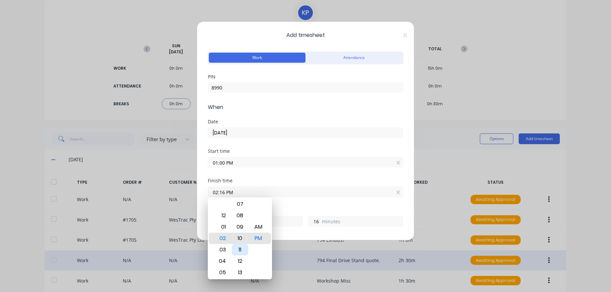
type input "10"
type input "02:04 PM"
type input "4"
type input "02:00 PM"
type input "0"
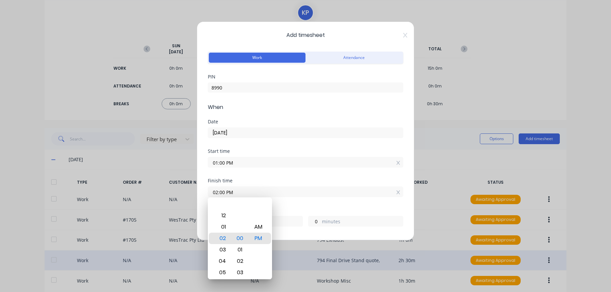
click at [325, 209] on div "Hours worked" at bounding box center [306, 210] width 196 height 5
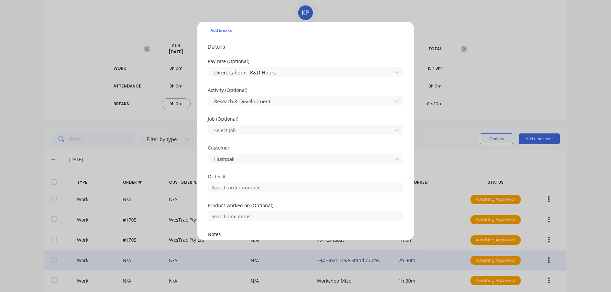
scroll to position [287, 0]
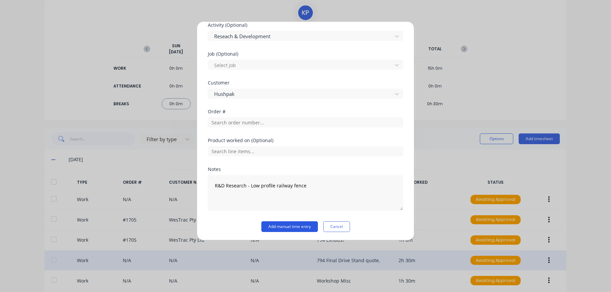
click at [304, 222] on button "Add manual time entry" at bounding box center [290, 226] width 57 height 11
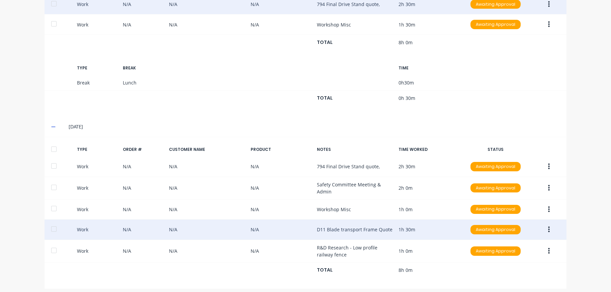
scroll to position [304, 0]
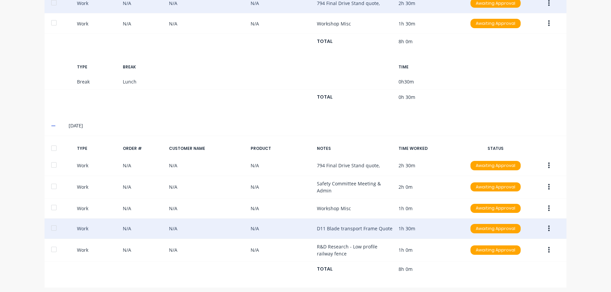
click at [549, 226] on icon "button" at bounding box center [550, 228] width 2 height 7
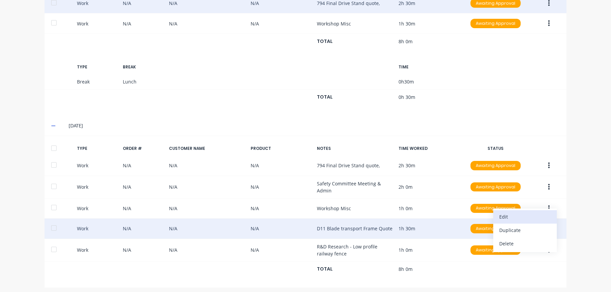
click at [521, 214] on div "Edit" at bounding box center [526, 217] width 52 height 10
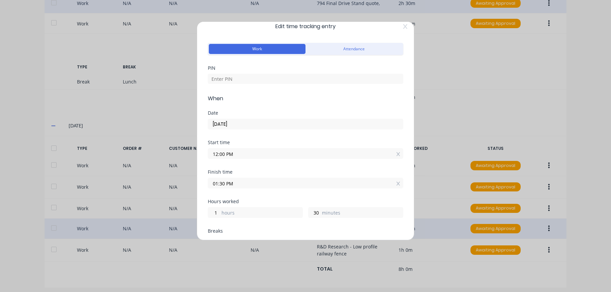
scroll to position [0, 0]
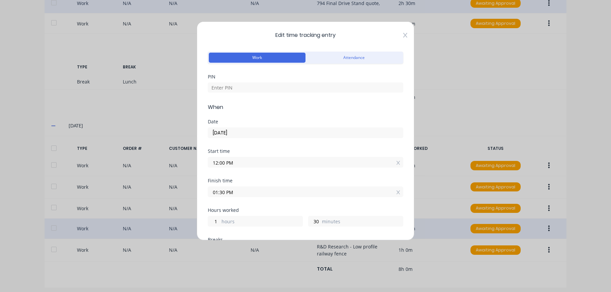
click at [404, 34] on icon at bounding box center [406, 34] width 4 height 5
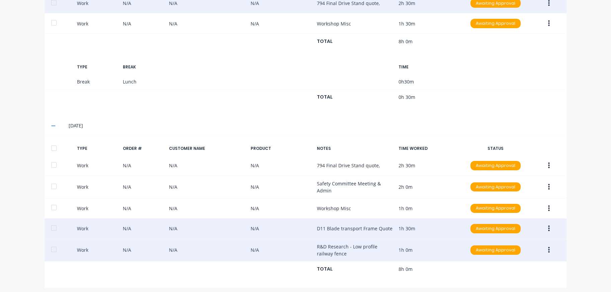
click at [549, 247] on icon "button" at bounding box center [550, 249] width 2 height 7
click at [516, 235] on div "Edit" at bounding box center [526, 238] width 52 height 10
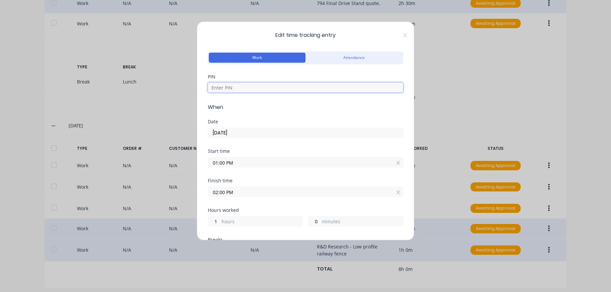
click at [235, 91] on input at bounding box center [306, 87] width 196 height 10
type input "8990"
click at [238, 163] on input "01:00 PM" at bounding box center [305, 162] width 195 height 10
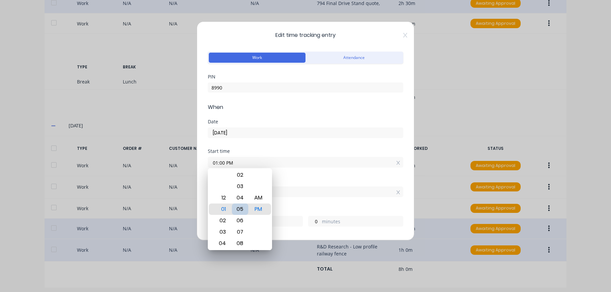
type input "01:05 PM"
type input "0"
type input "55"
type input "01:11 PM"
type input "49"
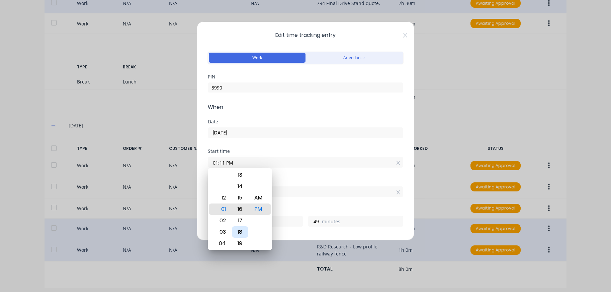
type input "01:16 PM"
type input "44"
type input "01:20 PM"
type input "40"
type input "01:24 PM"
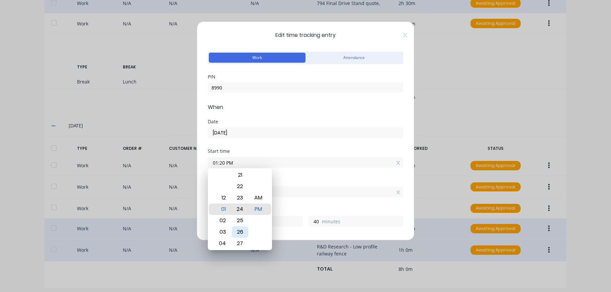
type input "36"
type input "01:28 PM"
type input "32"
type input "01:29 PM"
type input "31"
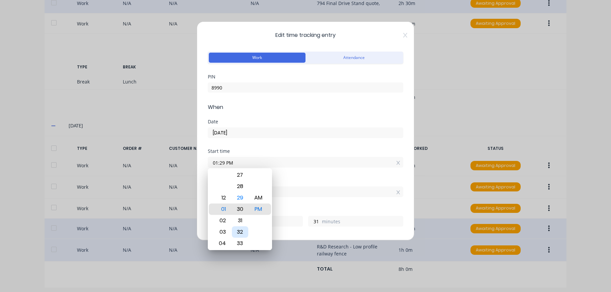
type input "01:30 PM"
type input "30"
click at [313, 194] on input "02:00 PM" at bounding box center [305, 192] width 195 height 10
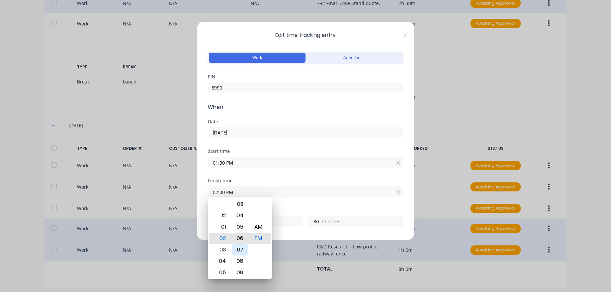
type input "02:06 PM"
type input "36"
type input "02:13 PM"
type input "43"
type input "02:19 PM"
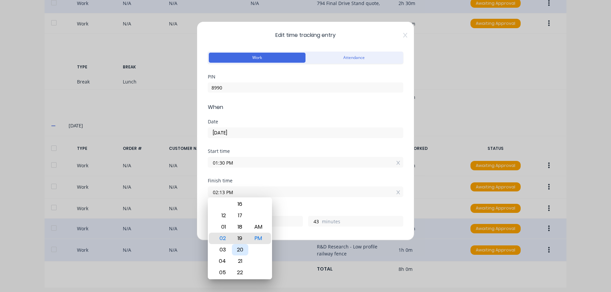
type input "49"
type input "02:26 PM"
type input "56"
type input "02:30 PM"
type input "1"
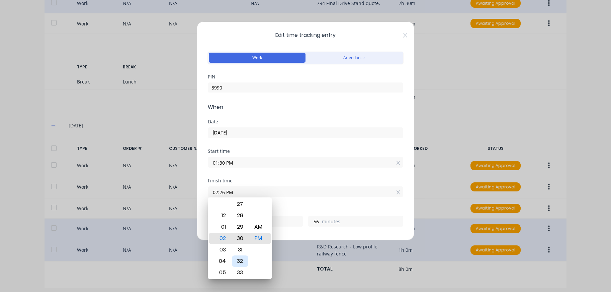
type input "0"
click at [316, 220] on input "0" at bounding box center [315, 221] width 12 height 10
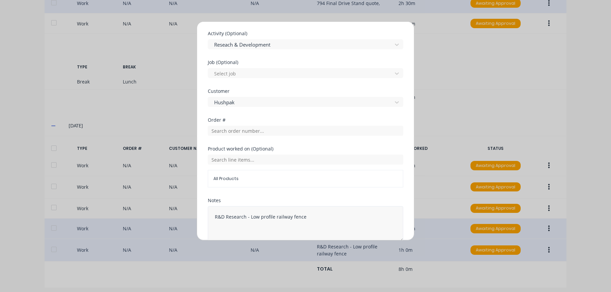
scroll to position [309, 0]
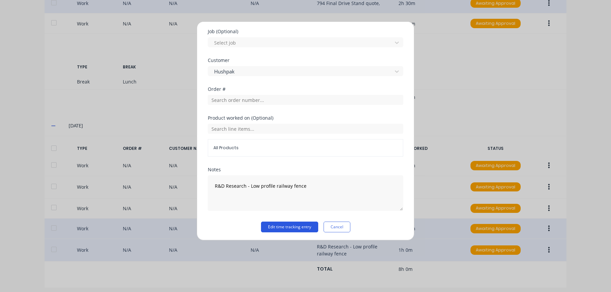
click at [271, 225] on button "Edit time tracking entry" at bounding box center [289, 226] width 57 height 11
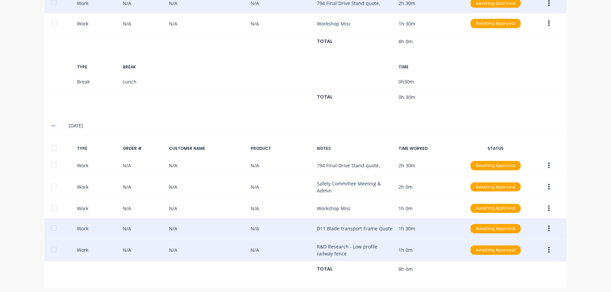
scroll to position [103, 0]
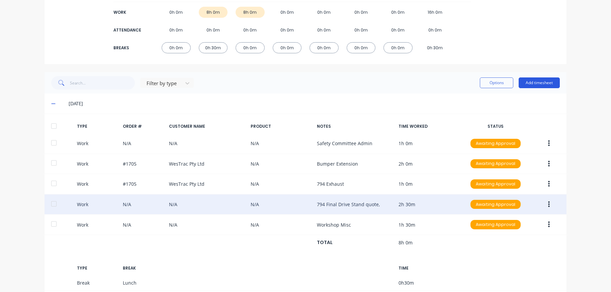
click at [539, 83] on button "Add timesheet" at bounding box center [539, 82] width 41 height 11
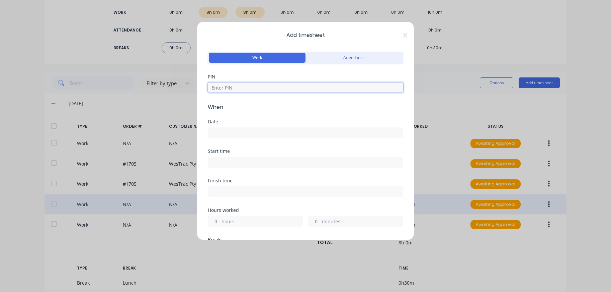
click at [278, 87] on input at bounding box center [306, 87] width 196 height 10
type input "8990"
click at [244, 131] on input at bounding box center [305, 133] width 195 height 10
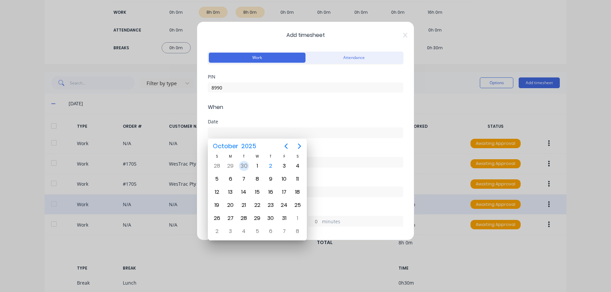
click at [244, 167] on div "30" at bounding box center [244, 166] width 10 height 10
type input "[DATE]"
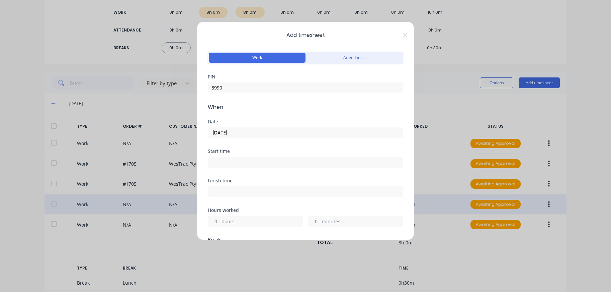
click at [230, 160] on input at bounding box center [305, 162] width 195 height 10
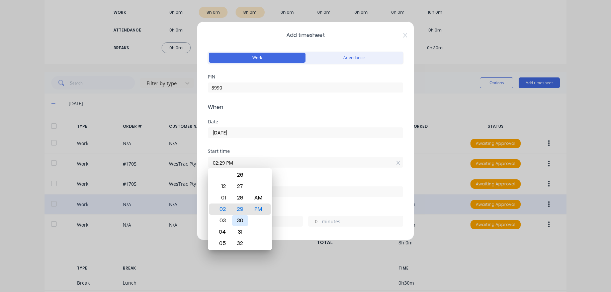
type input "02:30 PM"
click at [315, 201] on div "Finish time" at bounding box center [306, 192] width 196 height 29
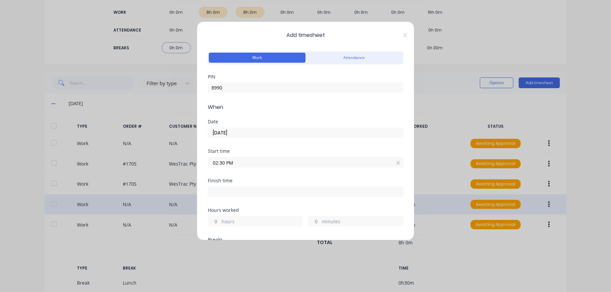
click at [263, 193] on input at bounding box center [305, 192] width 195 height 10
type input "12:22 PM"
type input "21"
type input "52"
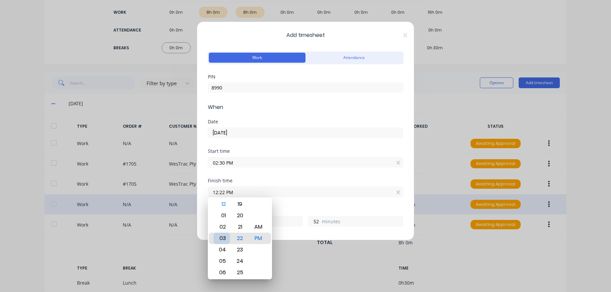
type input "03:22 PM"
type input "0"
type input "03:27 PM"
type input "57"
type input "03:30 PM"
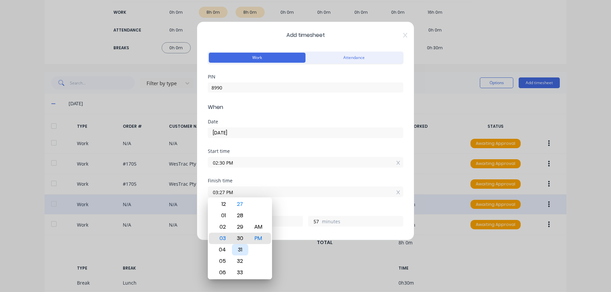
type input "1"
type input "0"
click at [301, 226] on div "Hours worked 1 hours 0 minutes" at bounding box center [306, 222] width 196 height 29
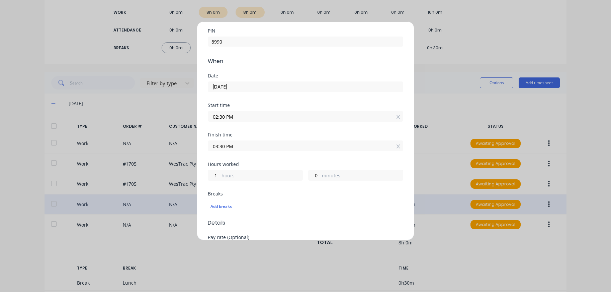
scroll to position [100, 0]
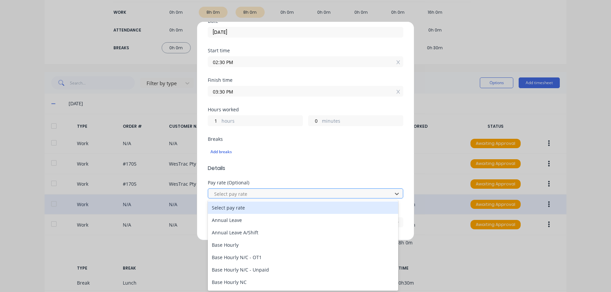
click at [243, 190] on div at bounding box center [301, 194] width 175 height 8
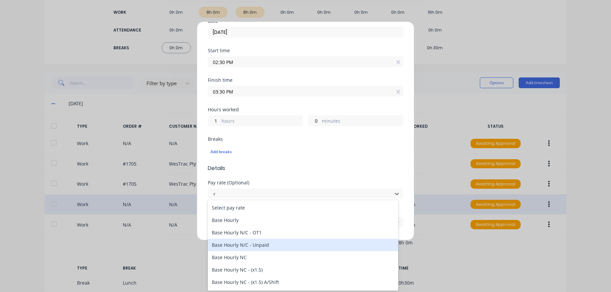
type input "r&"
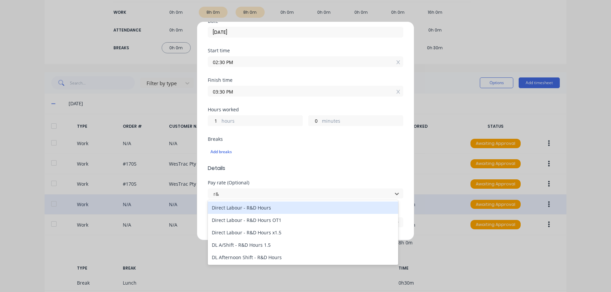
click at [261, 207] on div "Direct Labour - R&D Hours" at bounding box center [303, 207] width 191 height 12
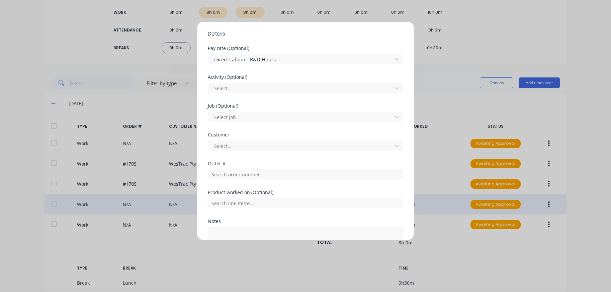
scroll to position [287, 0]
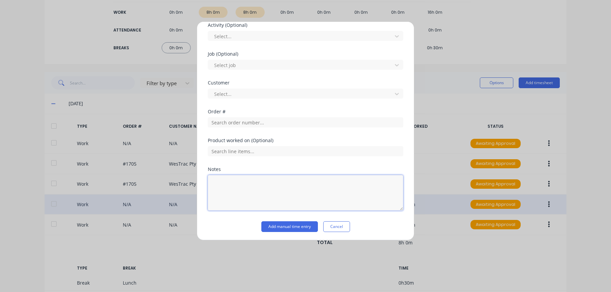
click at [269, 186] on textarea at bounding box center [306, 192] width 196 height 35
type textarea "Muffler R&D"
click at [248, 96] on div at bounding box center [301, 94] width 175 height 8
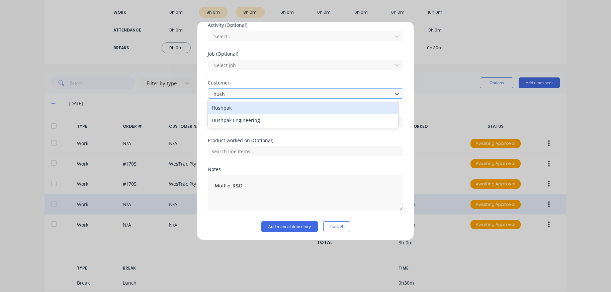
type input "hushp"
click at [242, 107] on div "Hushpak" at bounding box center [303, 107] width 191 height 12
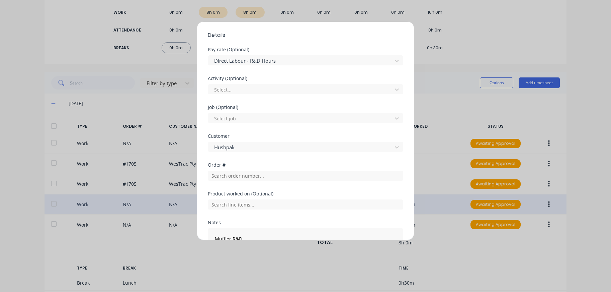
scroll to position [220, 0]
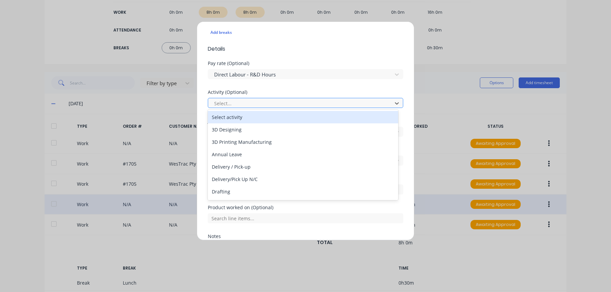
click at [242, 99] on div at bounding box center [301, 103] width 175 height 8
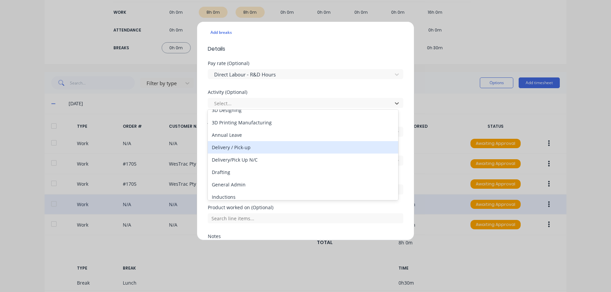
scroll to position [33, 0]
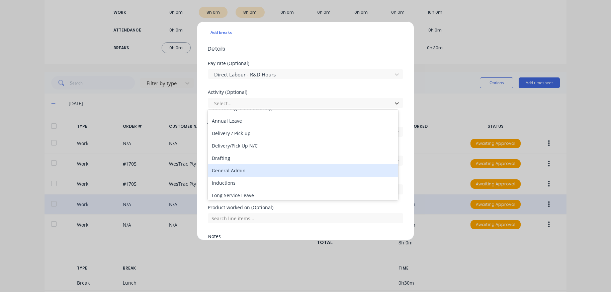
click at [244, 170] on div "General Admin" at bounding box center [303, 170] width 191 height 12
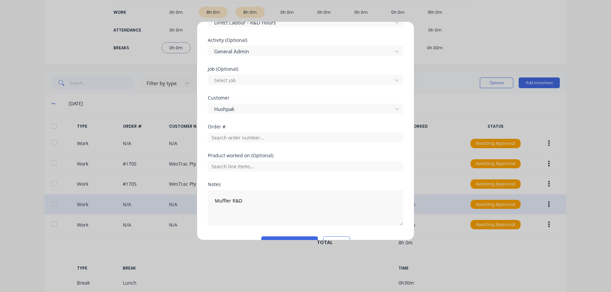
scroll to position [287, 0]
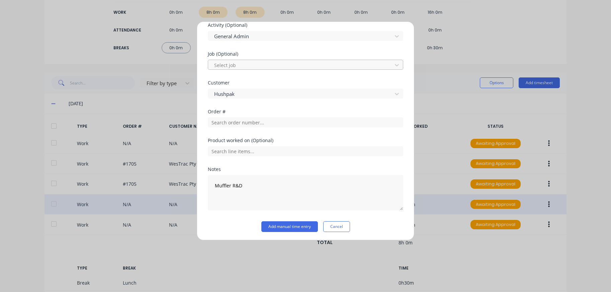
click at [241, 63] on div at bounding box center [301, 65] width 175 height 8
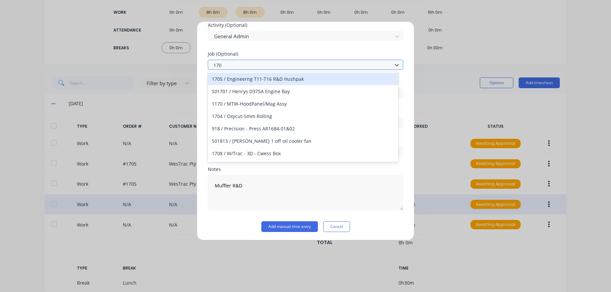
type input "1705"
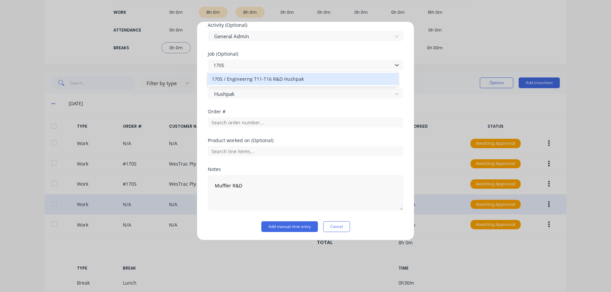
click at [248, 79] on div "1705 / Engineerng T11-T16 R&D Hushpak" at bounding box center [303, 79] width 191 height 12
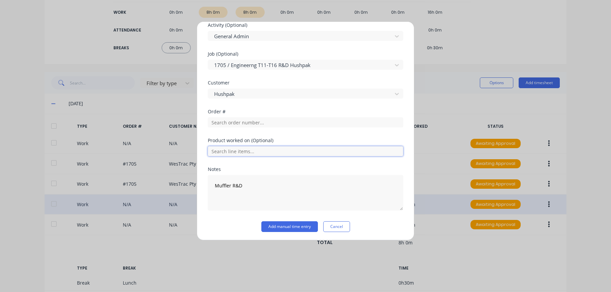
click at [242, 151] on input "text" at bounding box center [306, 151] width 196 height 10
type input "1705"
click at [243, 121] on input "text" at bounding box center [306, 122] width 196 height 10
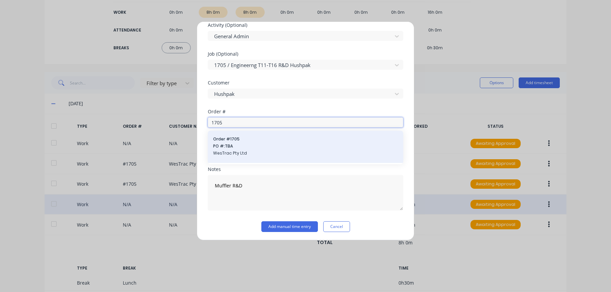
type input "1705"
click at [241, 139] on span "Order # 1705" at bounding box center [305, 139] width 185 height 6
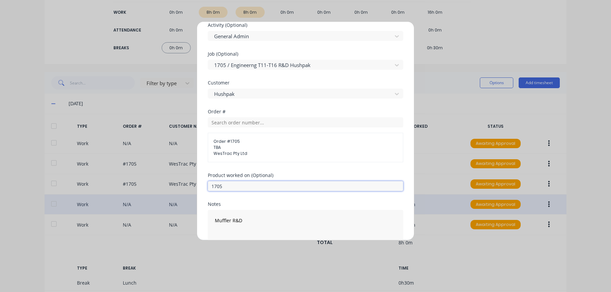
drag, startPoint x: 222, startPoint y: 182, endPoint x: 193, endPoint y: 181, distance: 28.5
click at [193, 181] on div "Add timesheet Work Attendance PIN 8990 When Date [DATE] Start time 02:30 PM Fin…" at bounding box center [305, 146] width 611 height 292
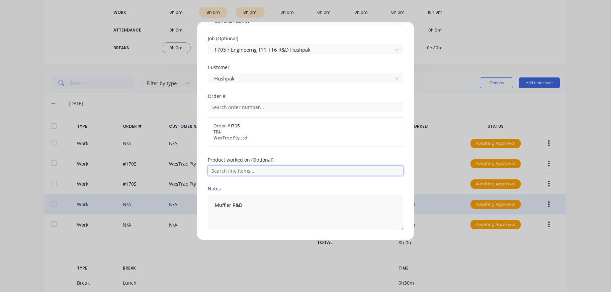
scroll to position [321, 0]
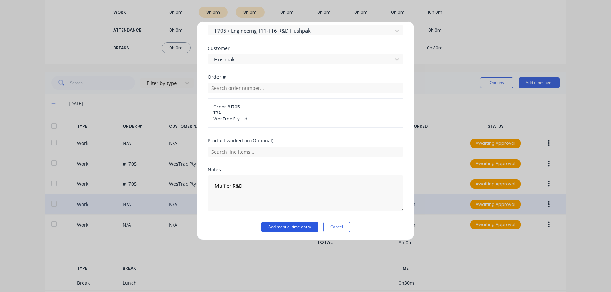
click at [283, 224] on button "Add manual time entry" at bounding box center [290, 226] width 57 height 11
